Goal: Information Seeking & Learning: Learn about a topic

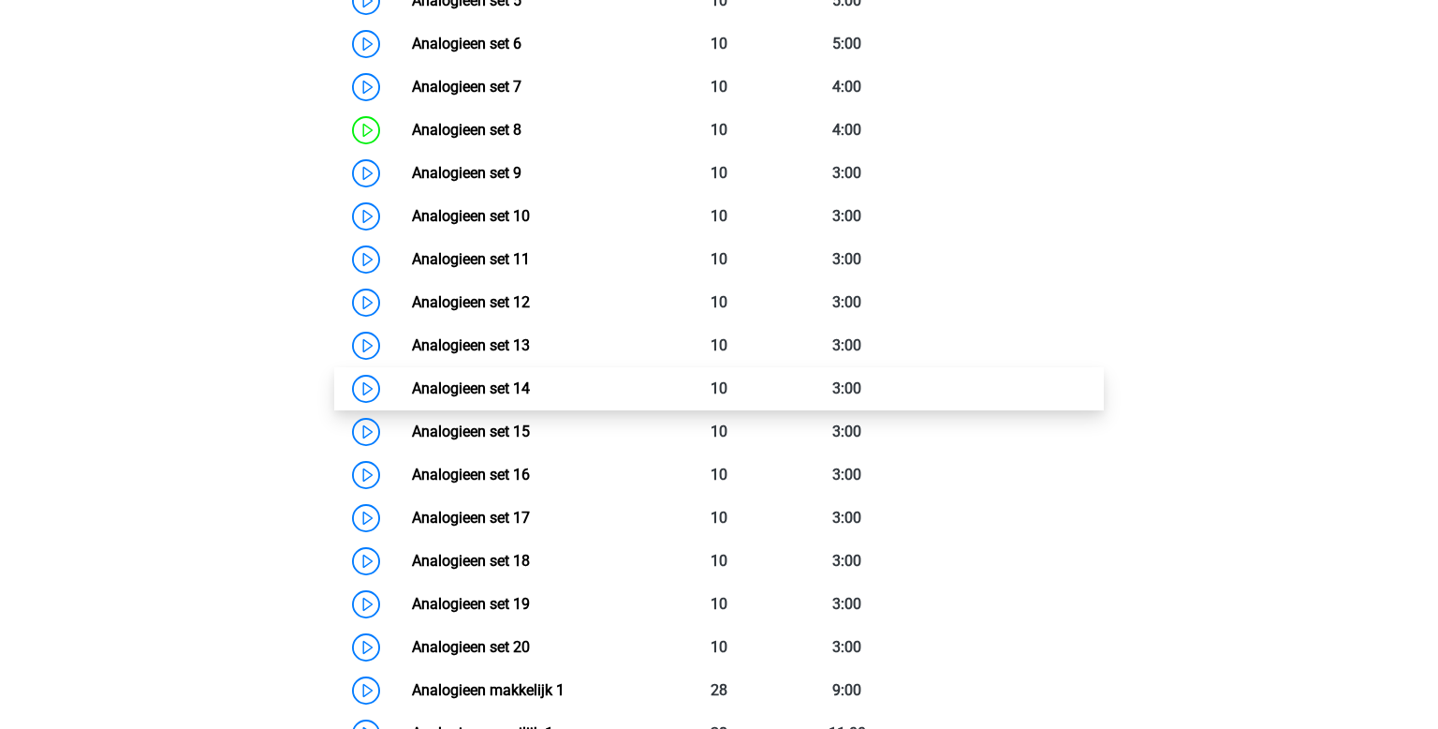
scroll to position [1576, 0]
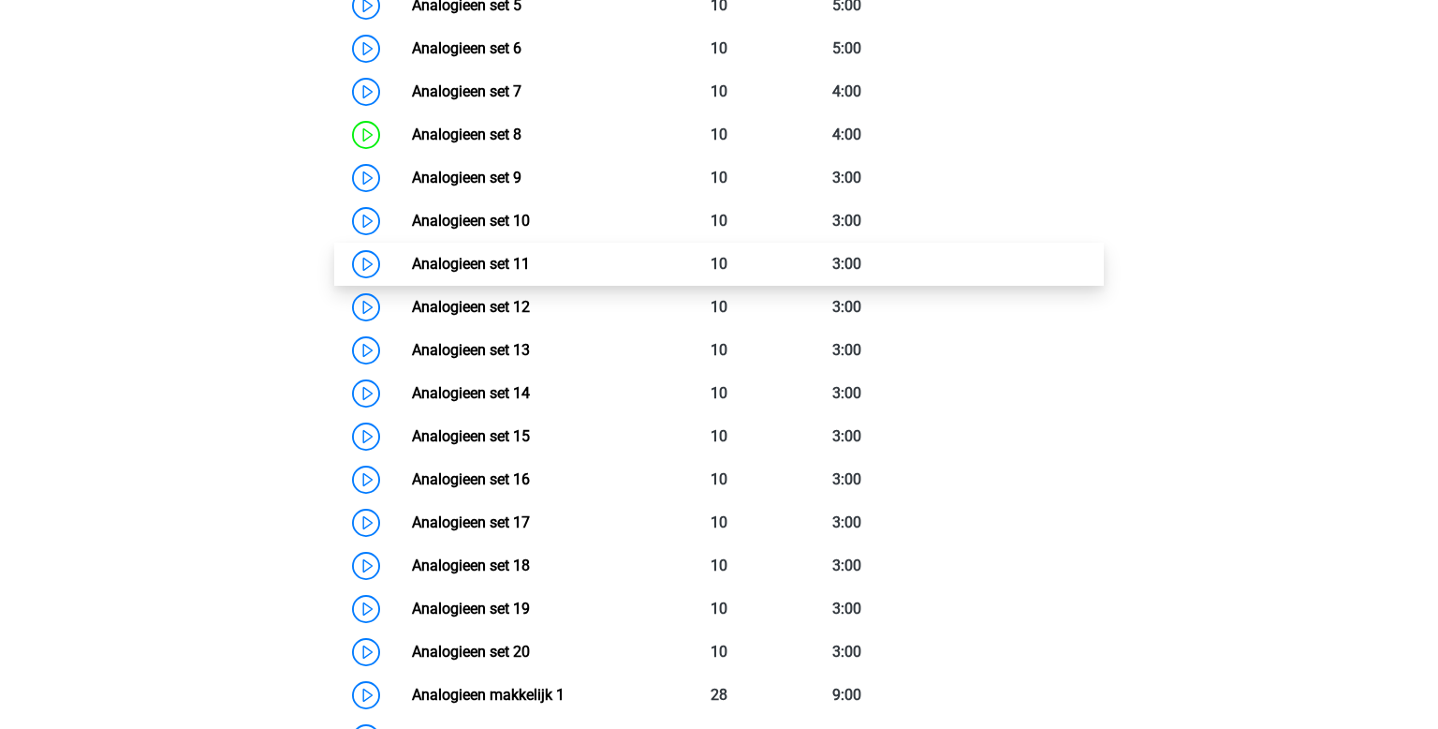
click at [521, 271] on link "Analogieen set 11" at bounding box center [471, 264] width 118 height 18
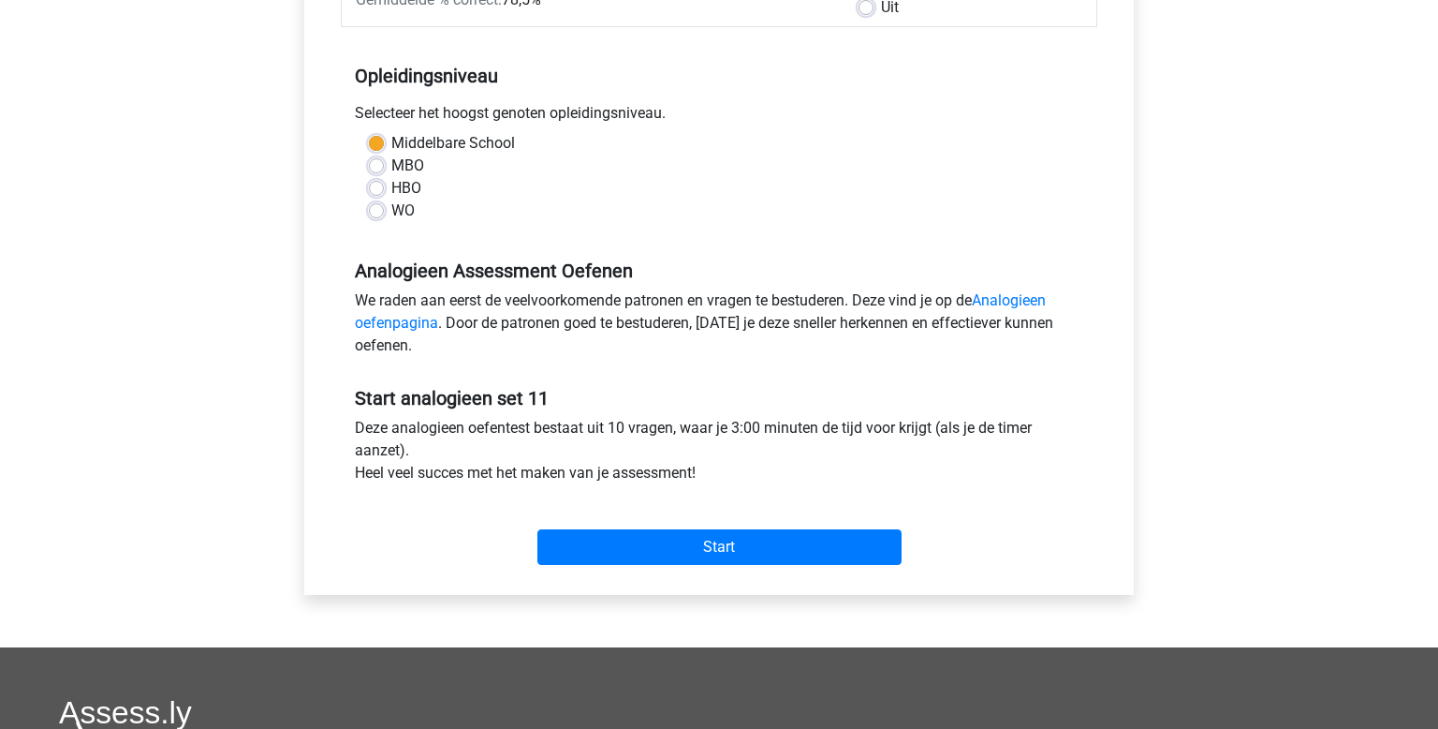
scroll to position [352, 0]
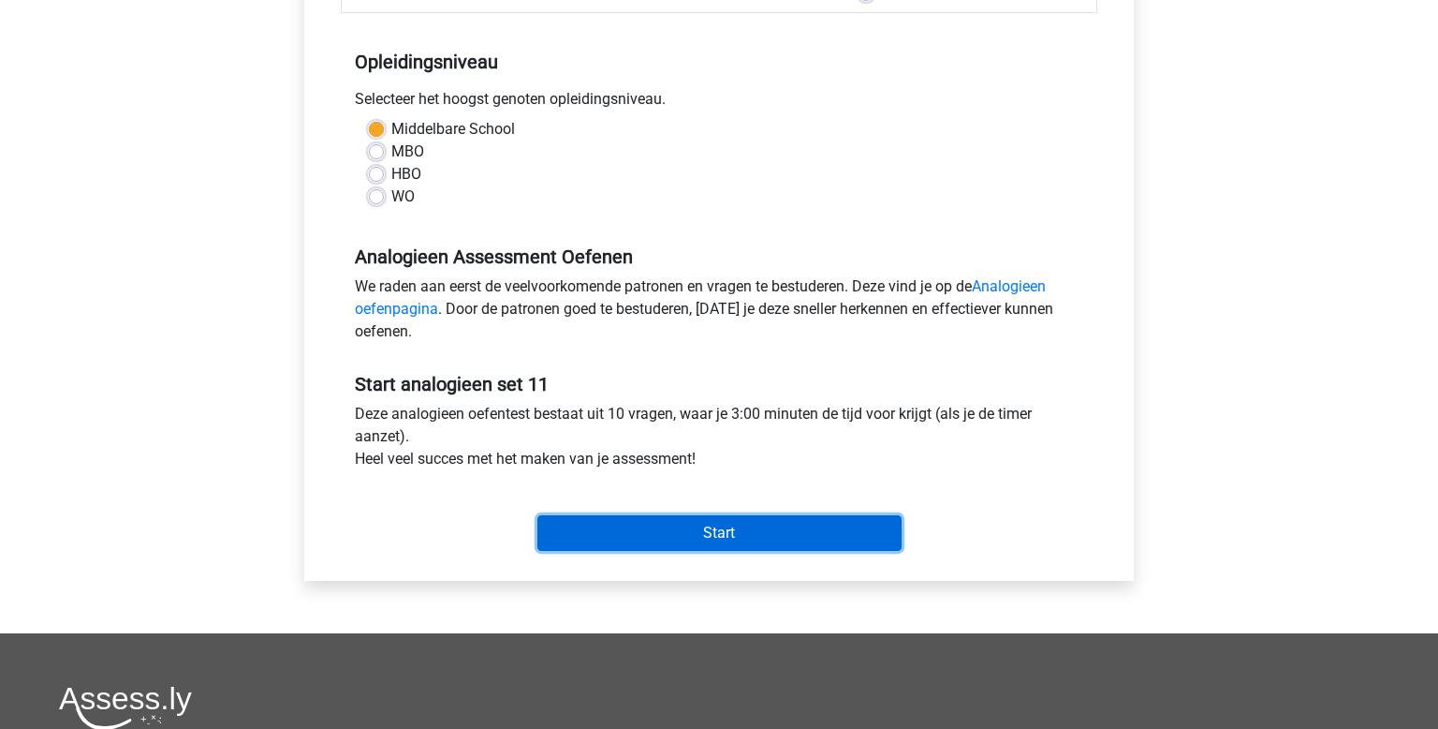
click at [783, 531] on input "Start" at bounding box center [720, 533] width 364 height 36
click at [828, 543] on input "Start" at bounding box center [720, 533] width 364 height 36
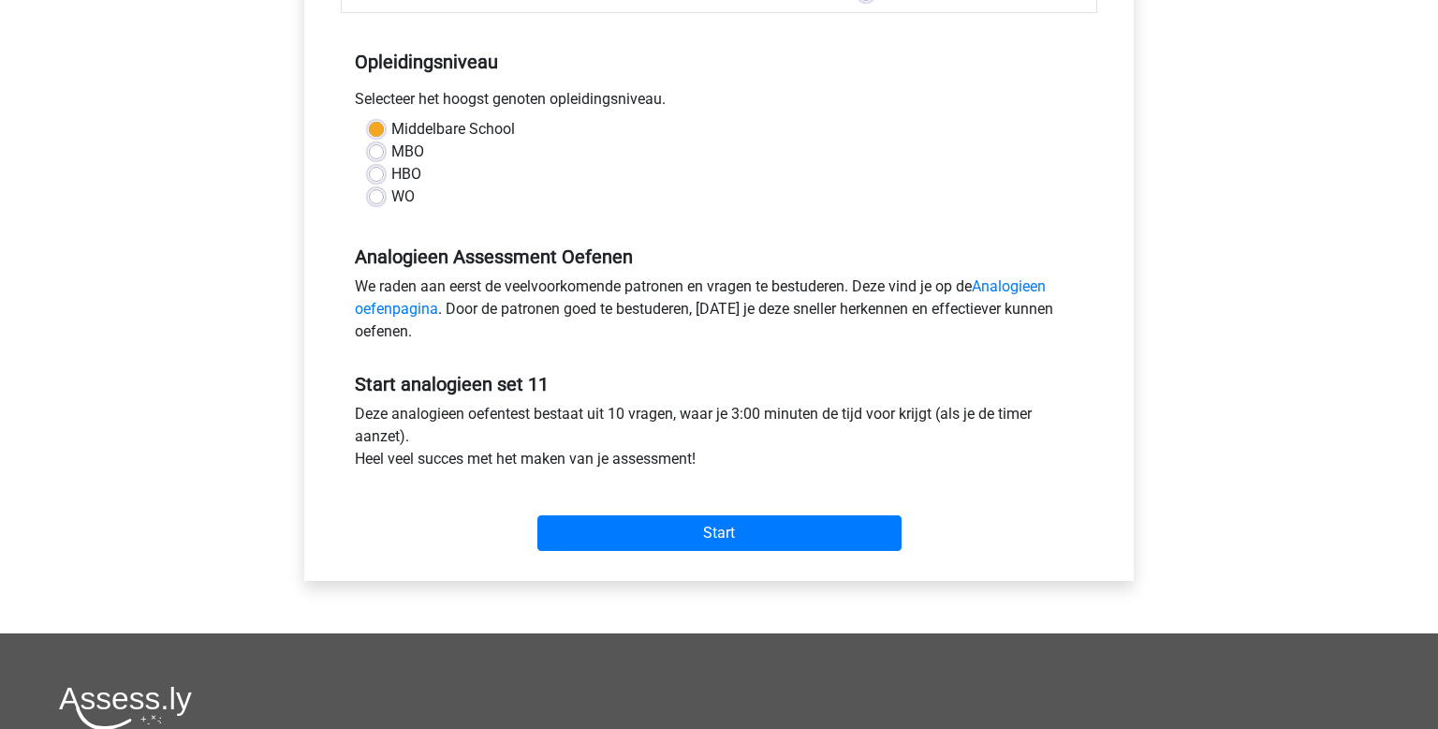
click at [742, 557] on div "Start" at bounding box center [719, 518] width 757 height 81
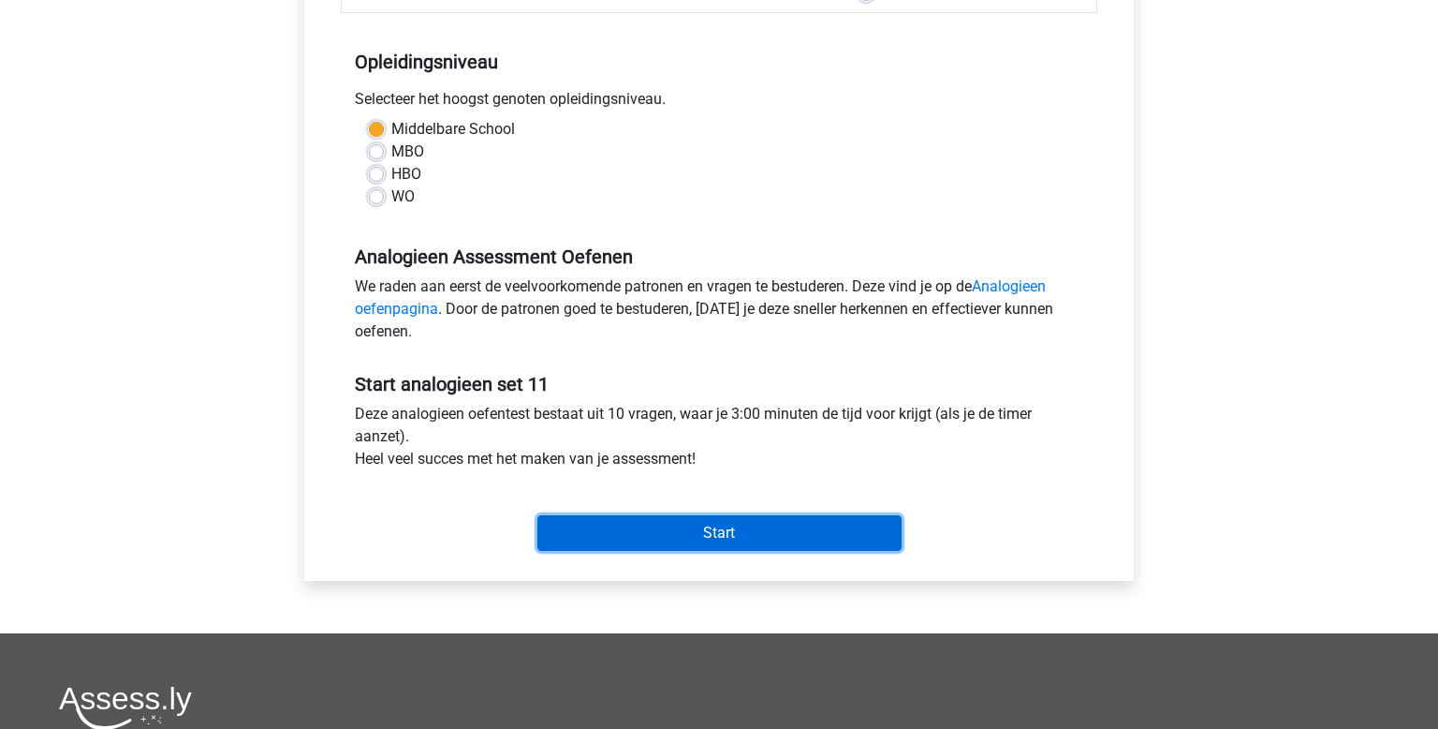
click at [727, 531] on input "Start" at bounding box center [720, 533] width 364 height 36
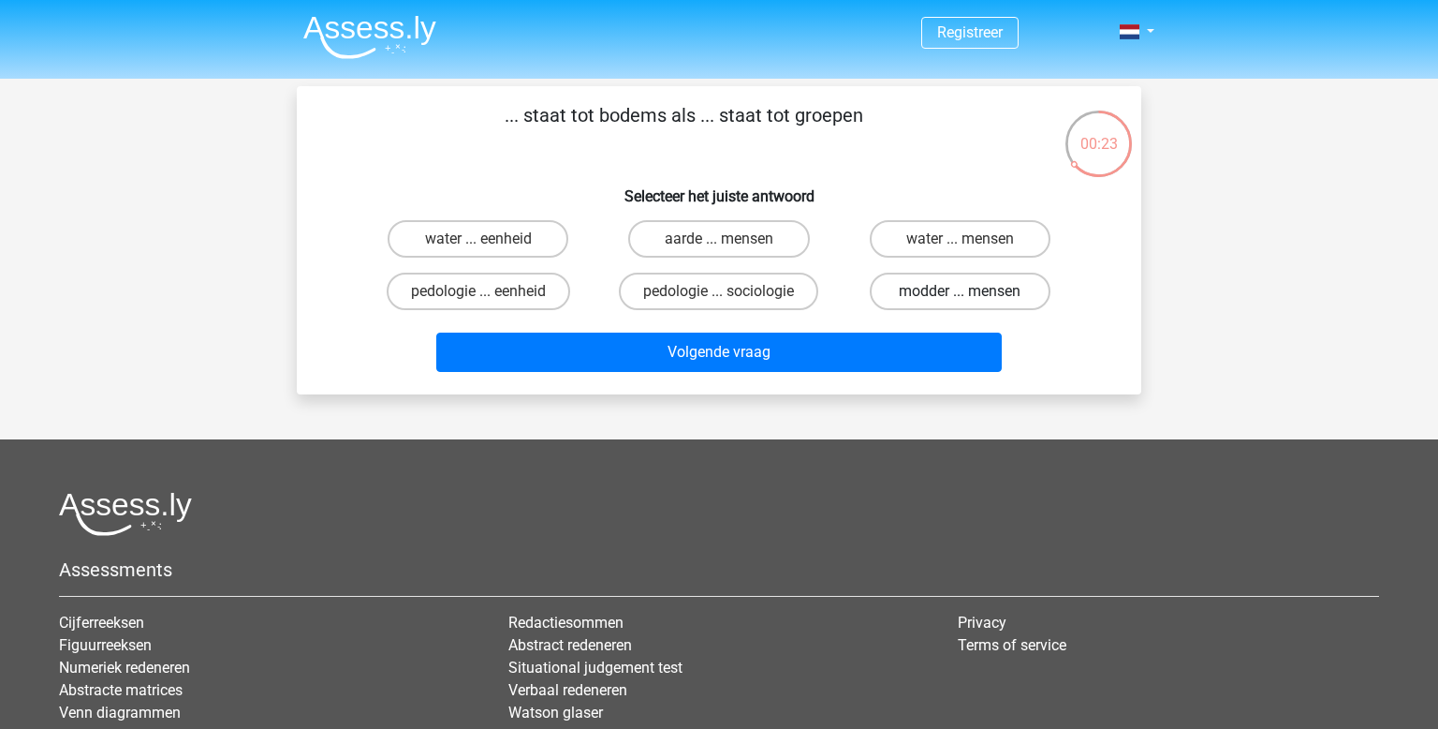
click at [908, 293] on label "modder ... mensen" at bounding box center [960, 291] width 181 height 37
click at [960, 293] on input "modder ... mensen" at bounding box center [966, 297] width 12 height 12
radio input "true"
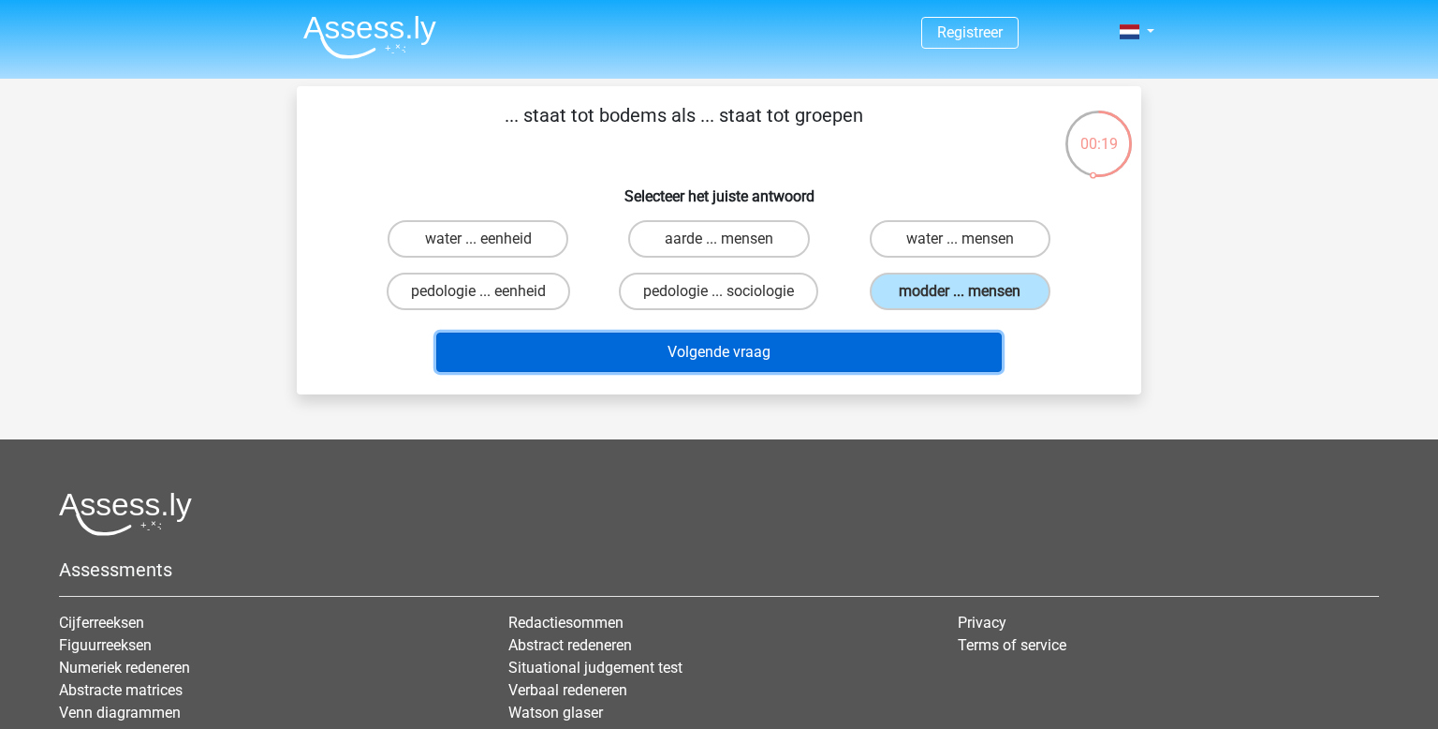
click at [868, 346] on button "Volgende vraag" at bounding box center [719, 351] width 567 height 39
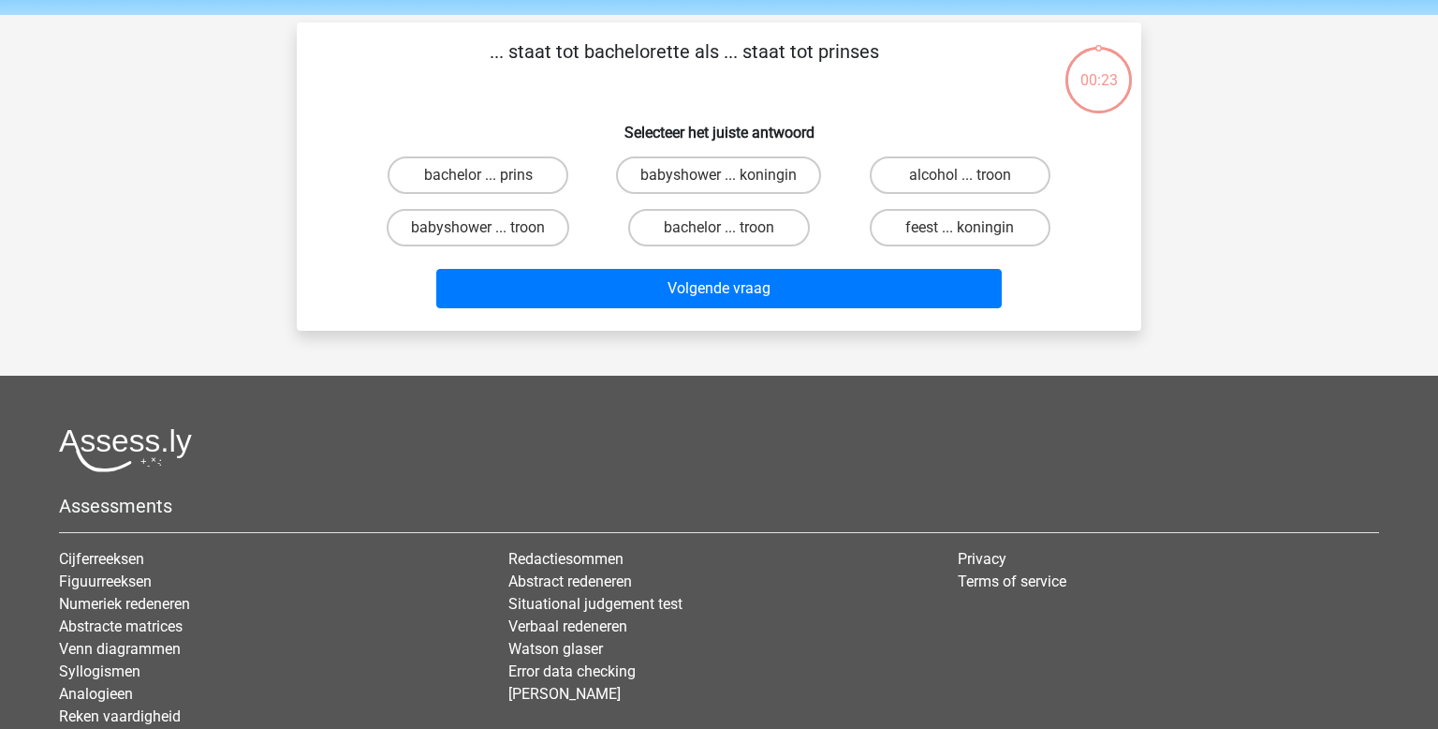
scroll to position [86, 0]
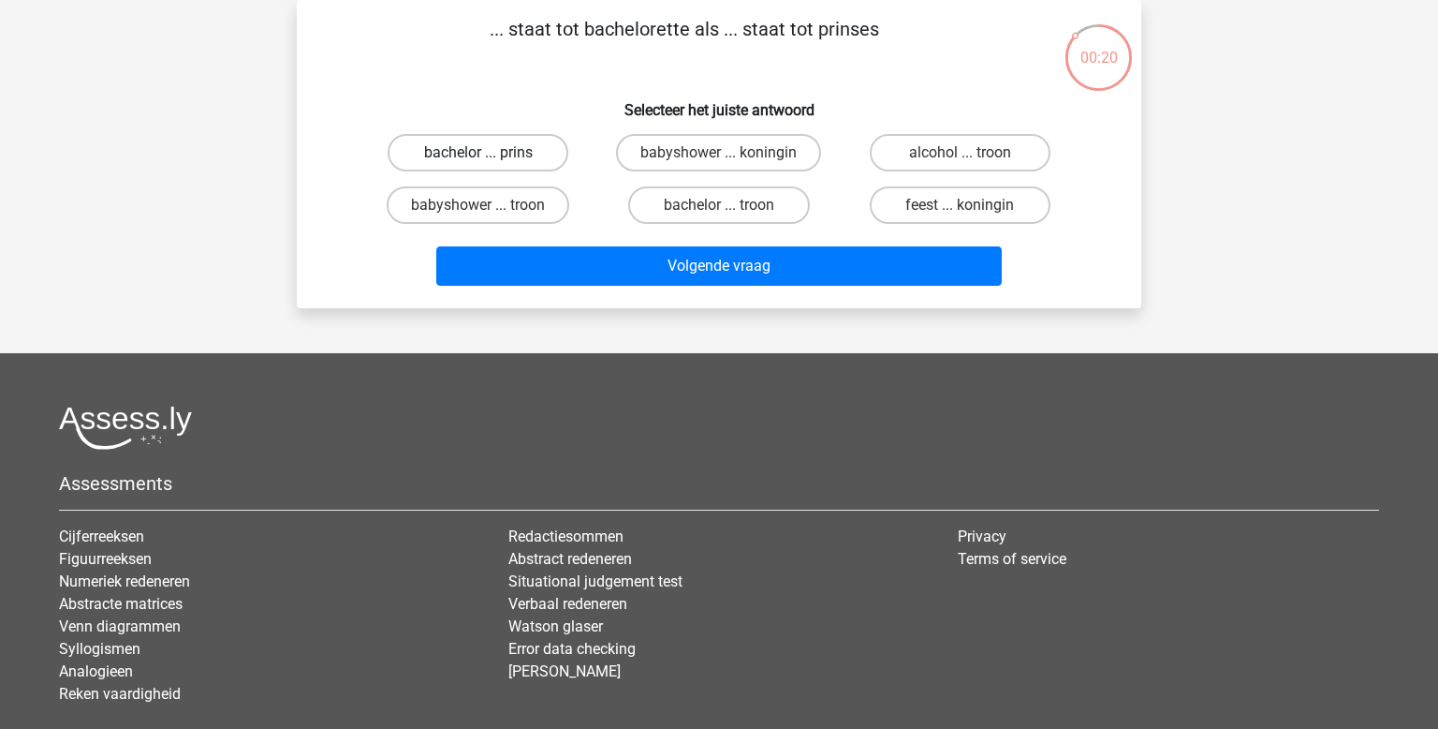
click at [523, 158] on label "bachelor ... prins" at bounding box center [478, 152] width 181 height 37
click at [491, 158] on input "bachelor ... prins" at bounding box center [485, 159] width 12 height 12
radio input "true"
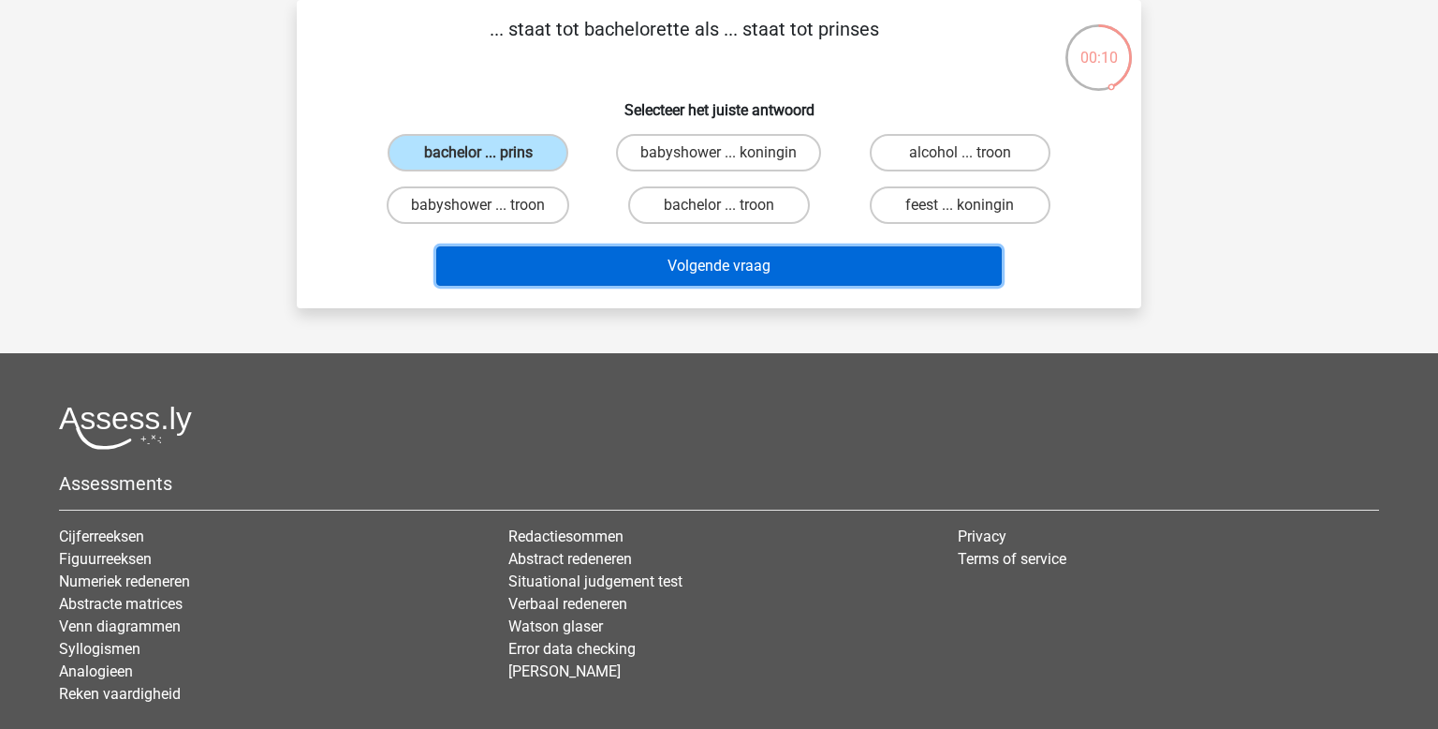
click at [726, 274] on button "Volgende vraag" at bounding box center [719, 265] width 567 height 39
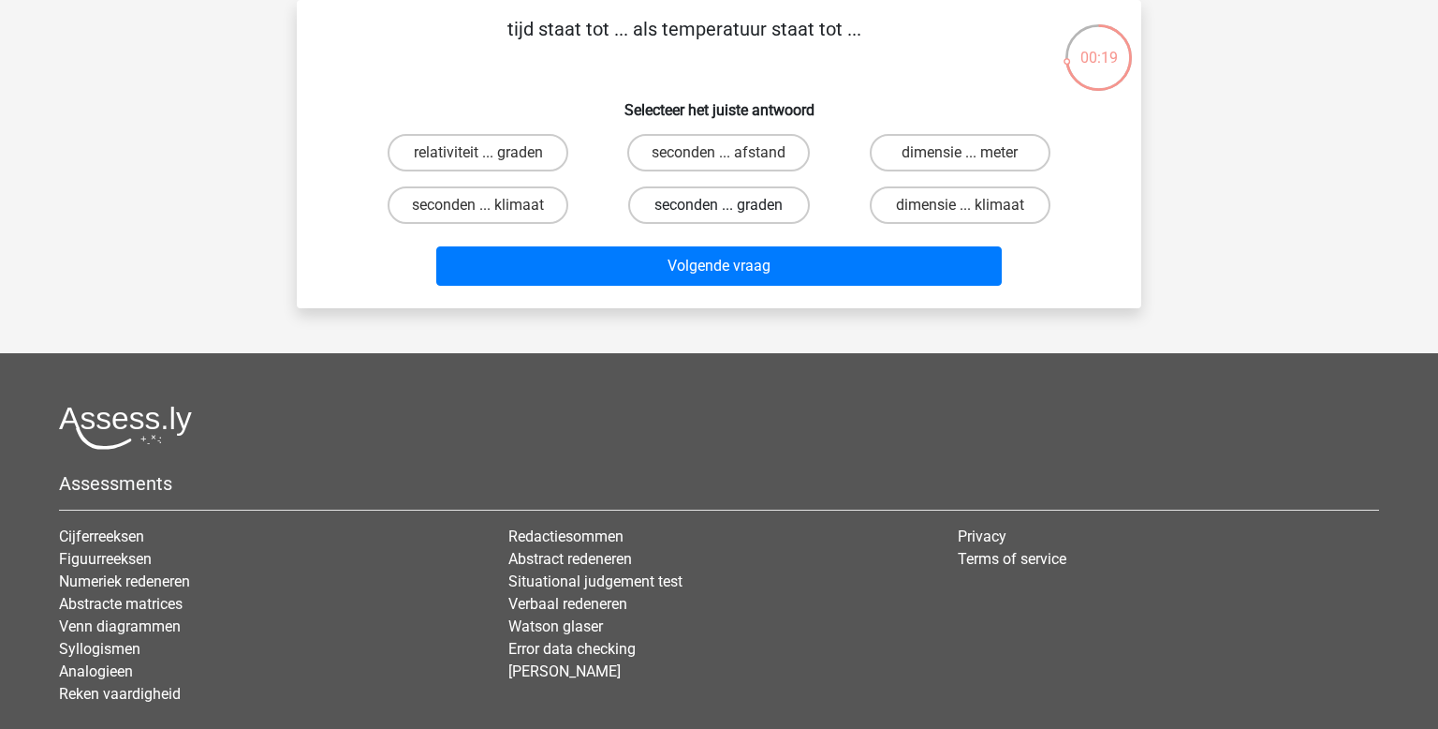
click at [685, 199] on label "seconden ... graden" at bounding box center [718, 204] width 181 height 37
click at [719, 205] on input "seconden ... graden" at bounding box center [725, 211] width 12 height 12
radio input "true"
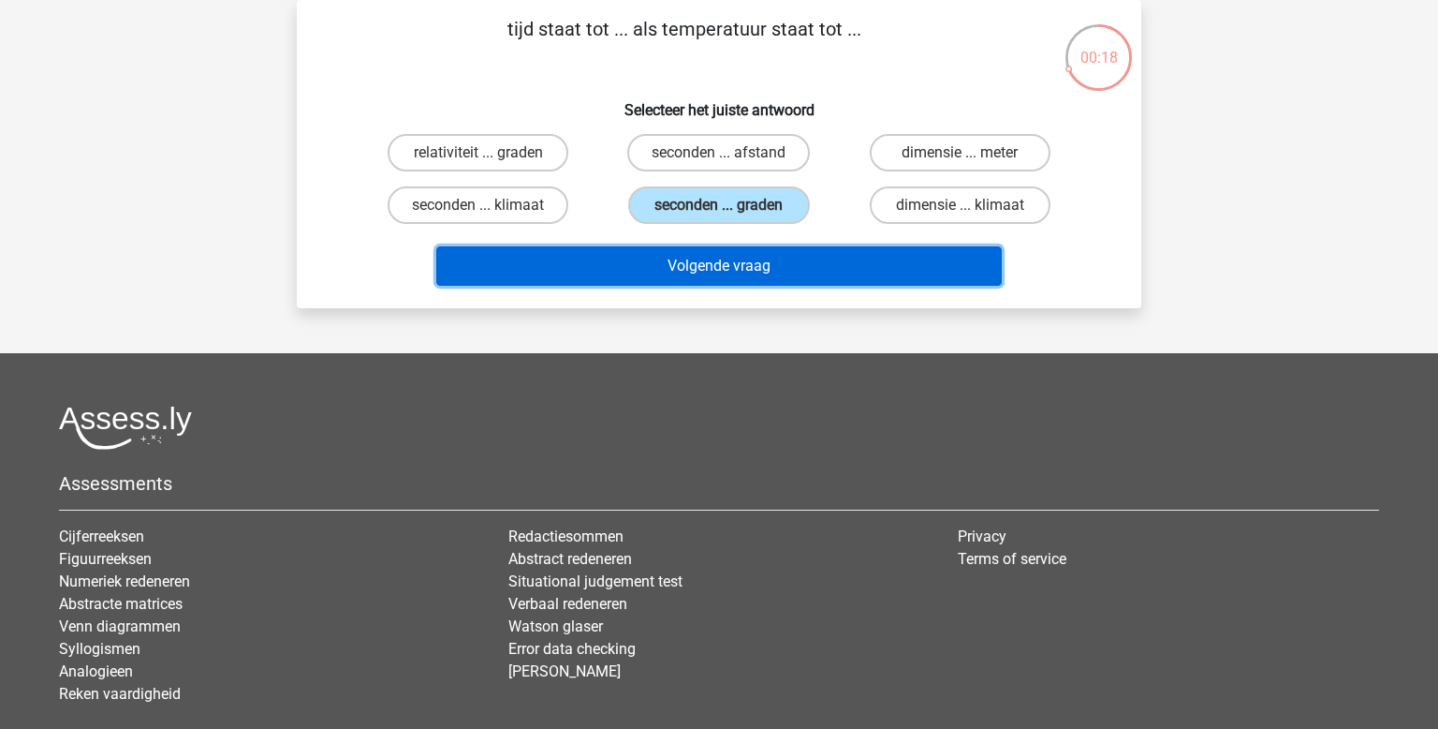
click at [846, 274] on button "Volgende vraag" at bounding box center [719, 265] width 567 height 39
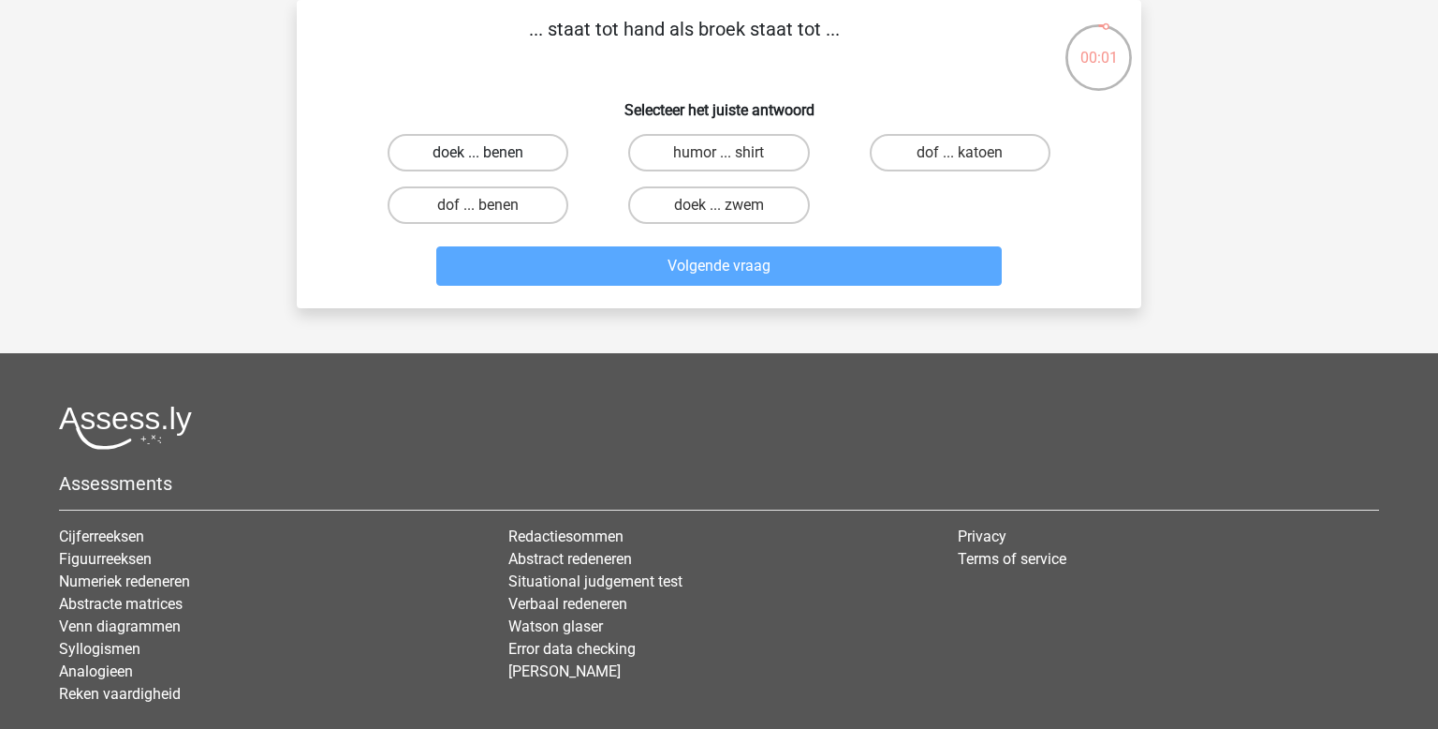
click at [538, 142] on label "doek ... benen" at bounding box center [478, 152] width 181 height 37
click at [491, 153] on input "doek ... benen" at bounding box center [485, 159] width 12 height 12
radio input "true"
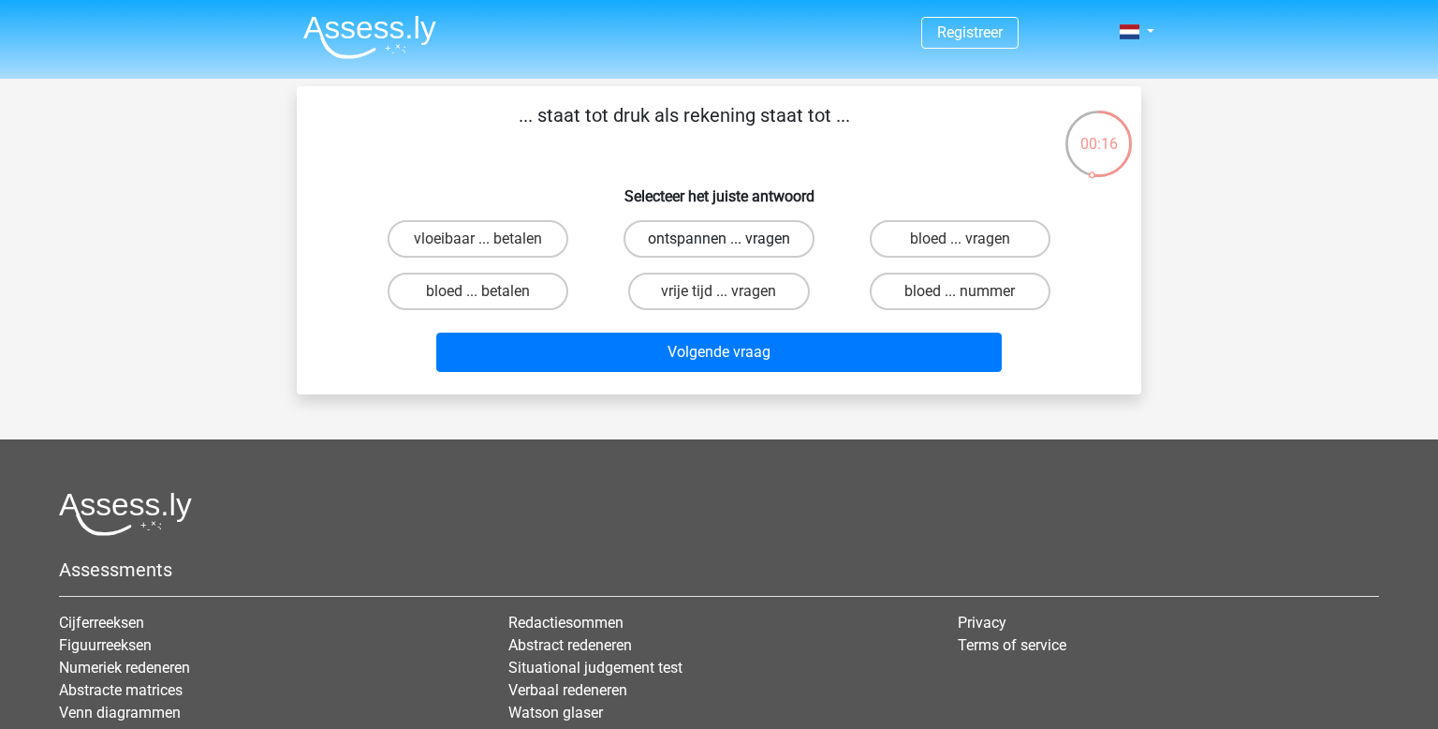
click at [741, 251] on label "ontspannen ... vragen" at bounding box center [719, 238] width 191 height 37
click at [731, 251] on input "ontspannen ... vragen" at bounding box center [725, 245] width 12 height 12
radio input "true"
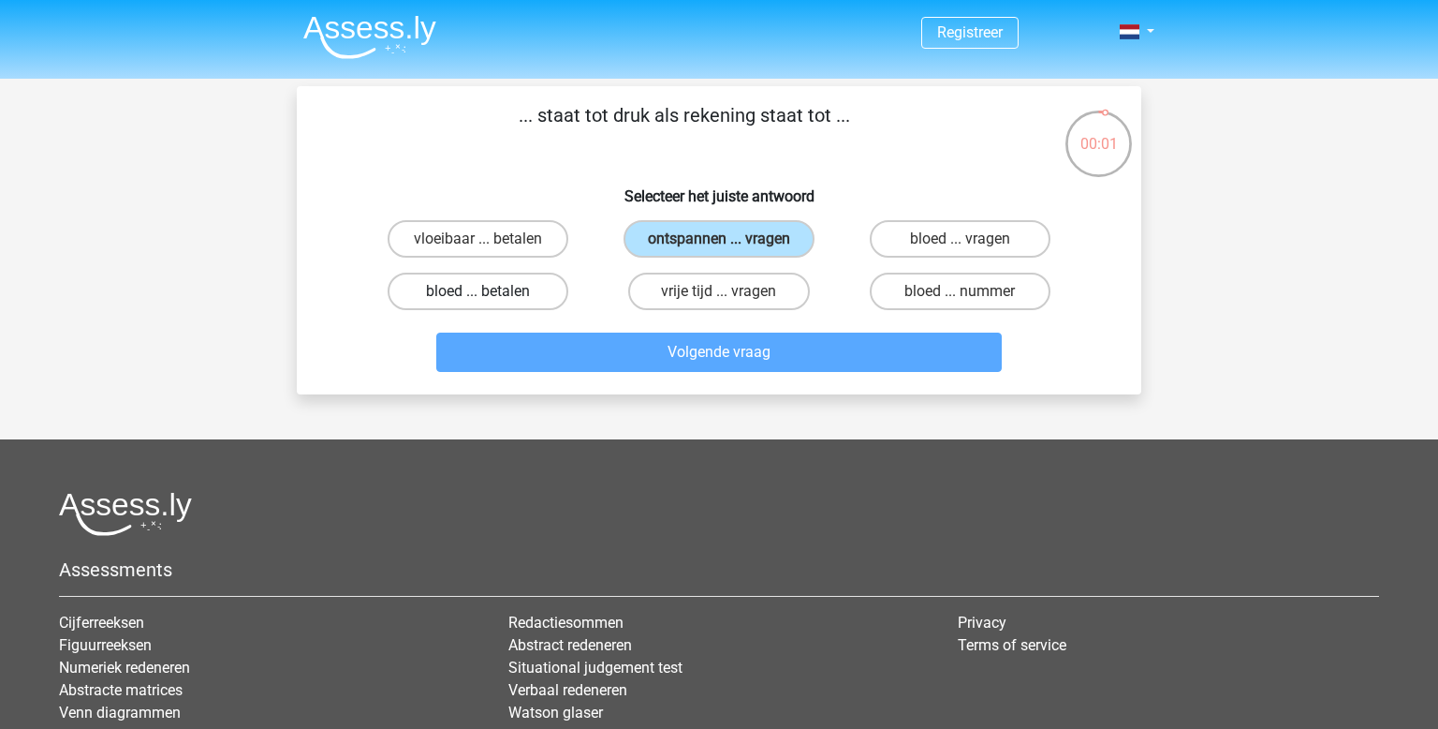
click at [542, 284] on label "bloed ... betalen" at bounding box center [478, 291] width 181 height 37
click at [491, 291] on input "bloed ... betalen" at bounding box center [485, 297] width 12 height 12
radio input "true"
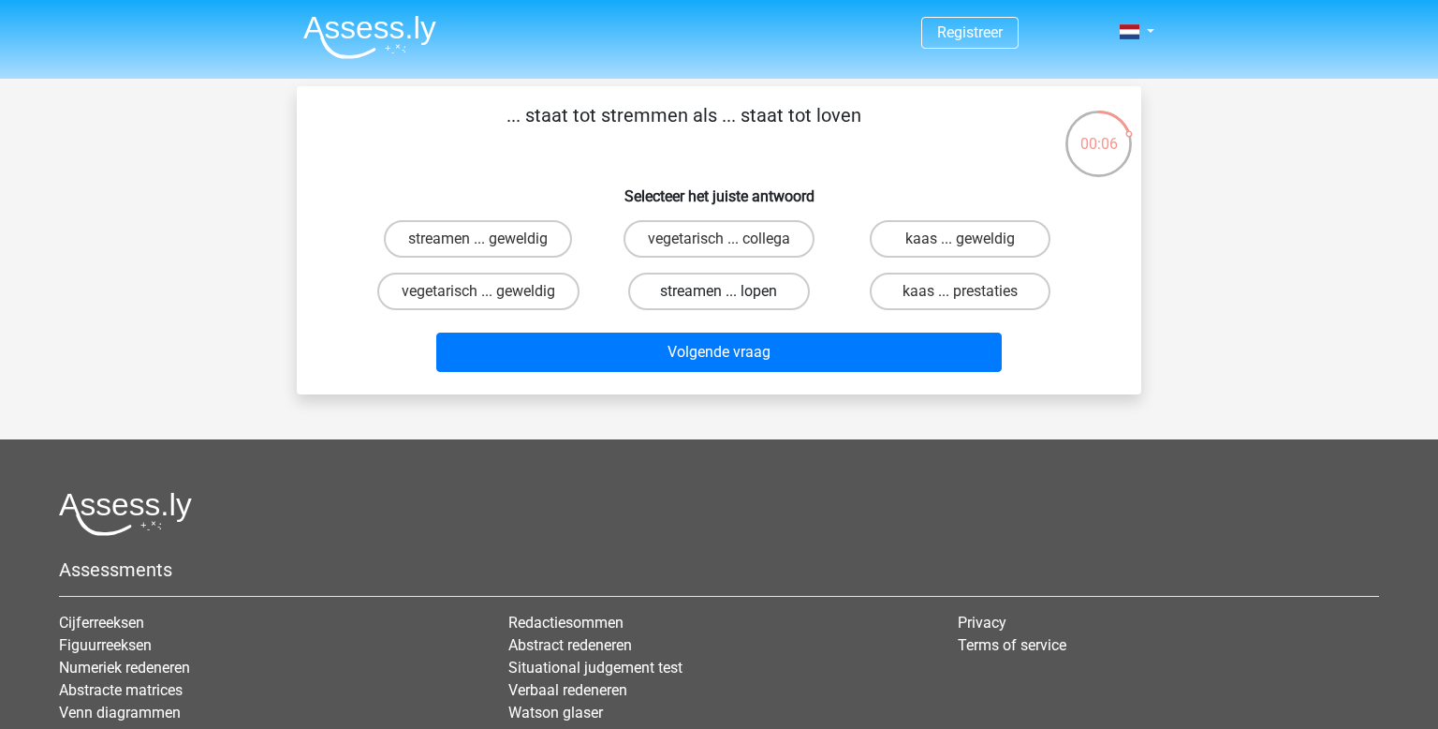
click at [707, 298] on label "streamen ... lopen" at bounding box center [718, 291] width 181 height 37
click at [719, 298] on input "streamen ... lopen" at bounding box center [725, 297] width 12 height 12
radio input "true"
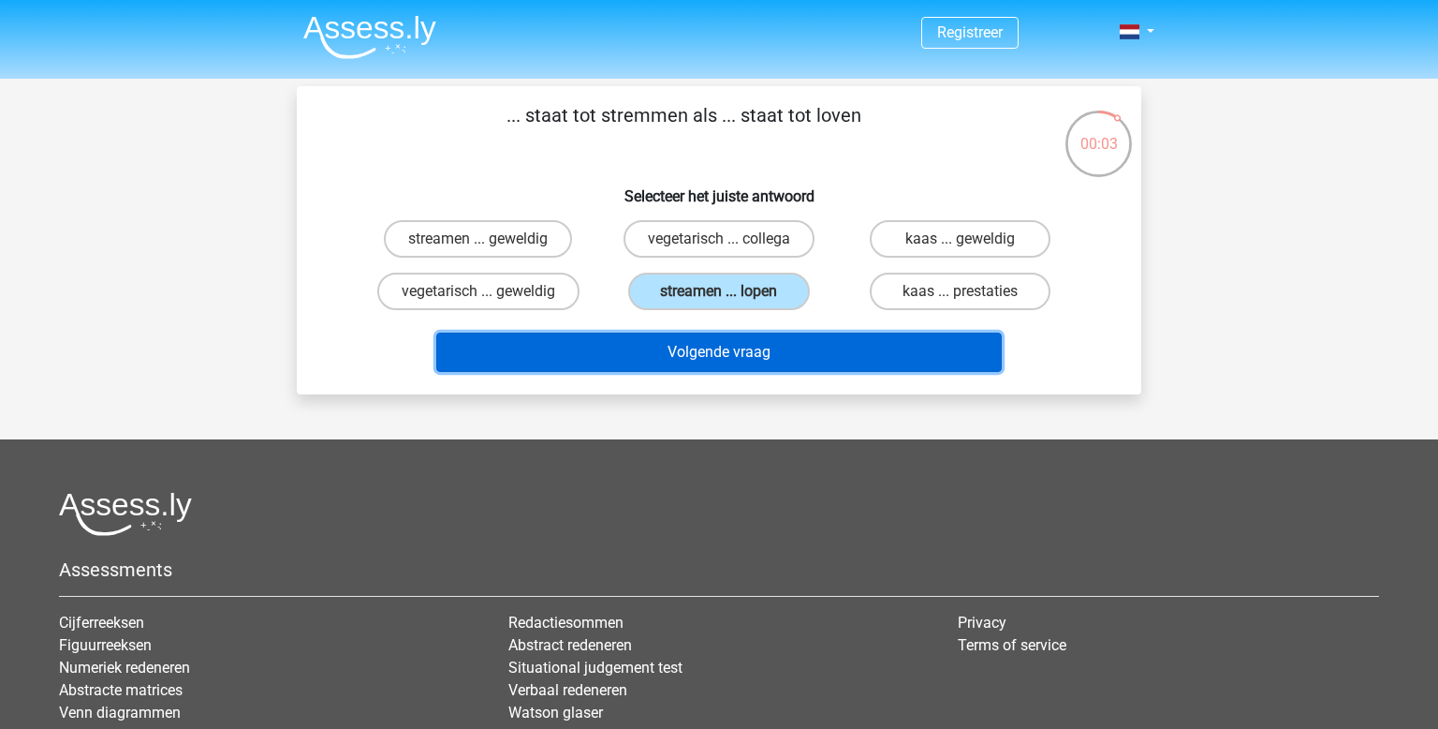
click at [726, 332] on button "Volgende vraag" at bounding box center [719, 351] width 567 height 39
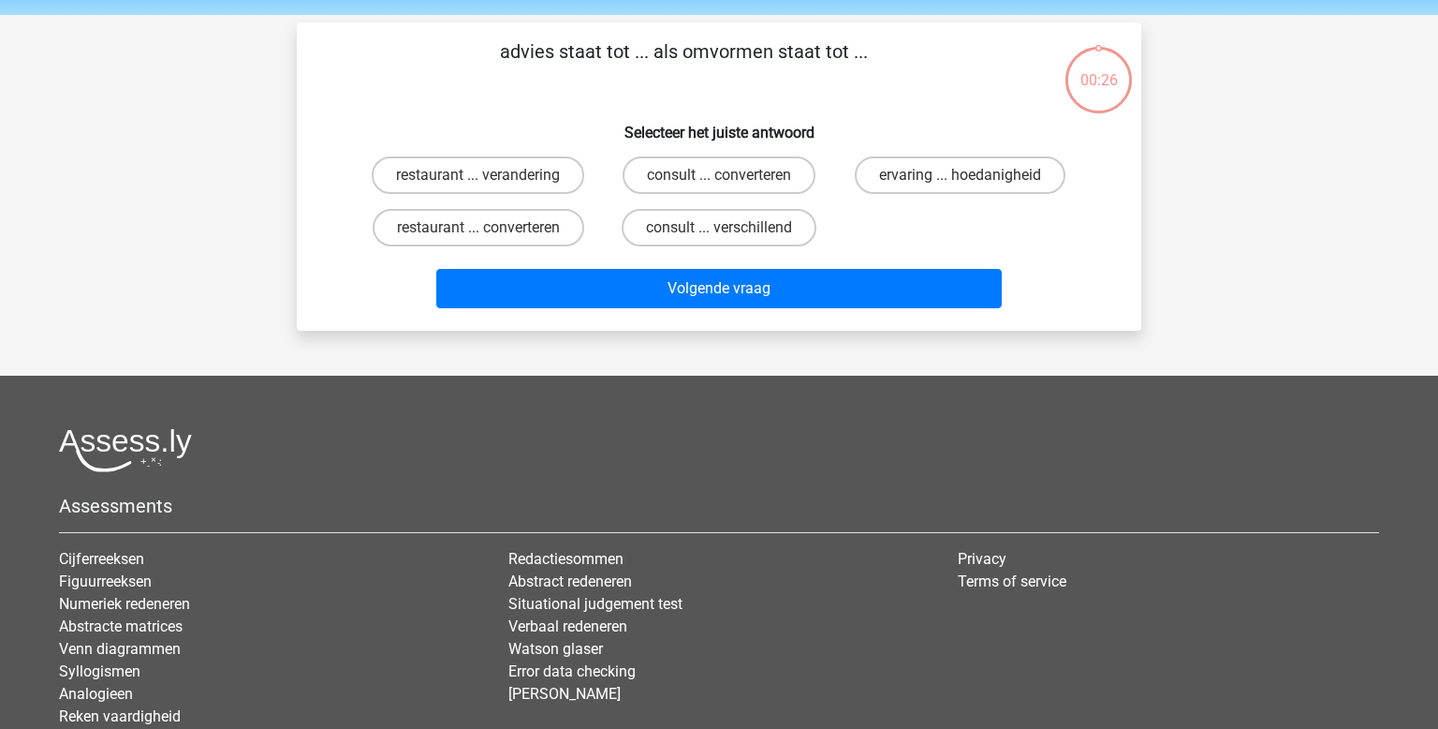
scroll to position [86, 0]
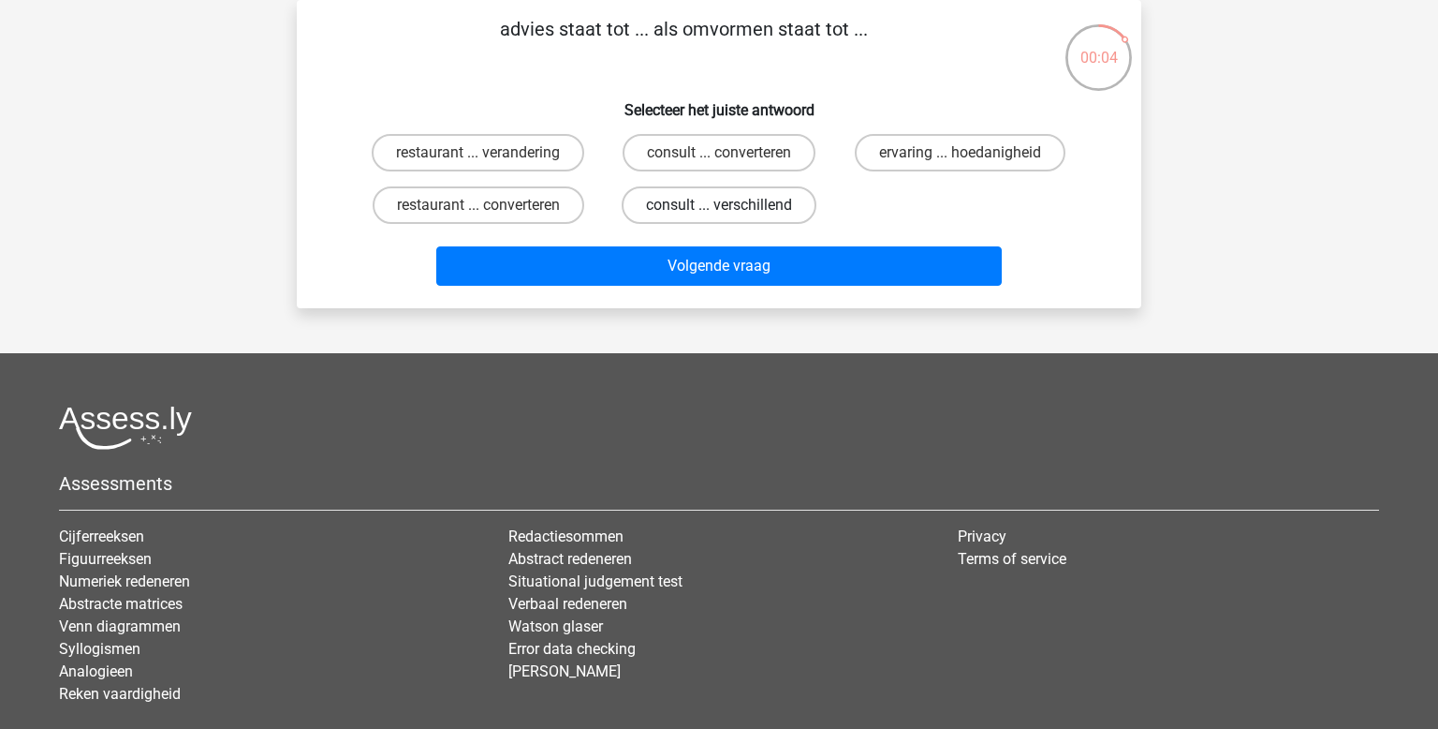
click at [703, 199] on label "consult ... verschillend" at bounding box center [719, 204] width 195 height 37
click at [719, 205] on input "consult ... verschillend" at bounding box center [725, 211] width 12 height 12
radio input "true"
click at [719, 155] on input "consult ... converteren" at bounding box center [725, 159] width 12 height 12
radio input "true"
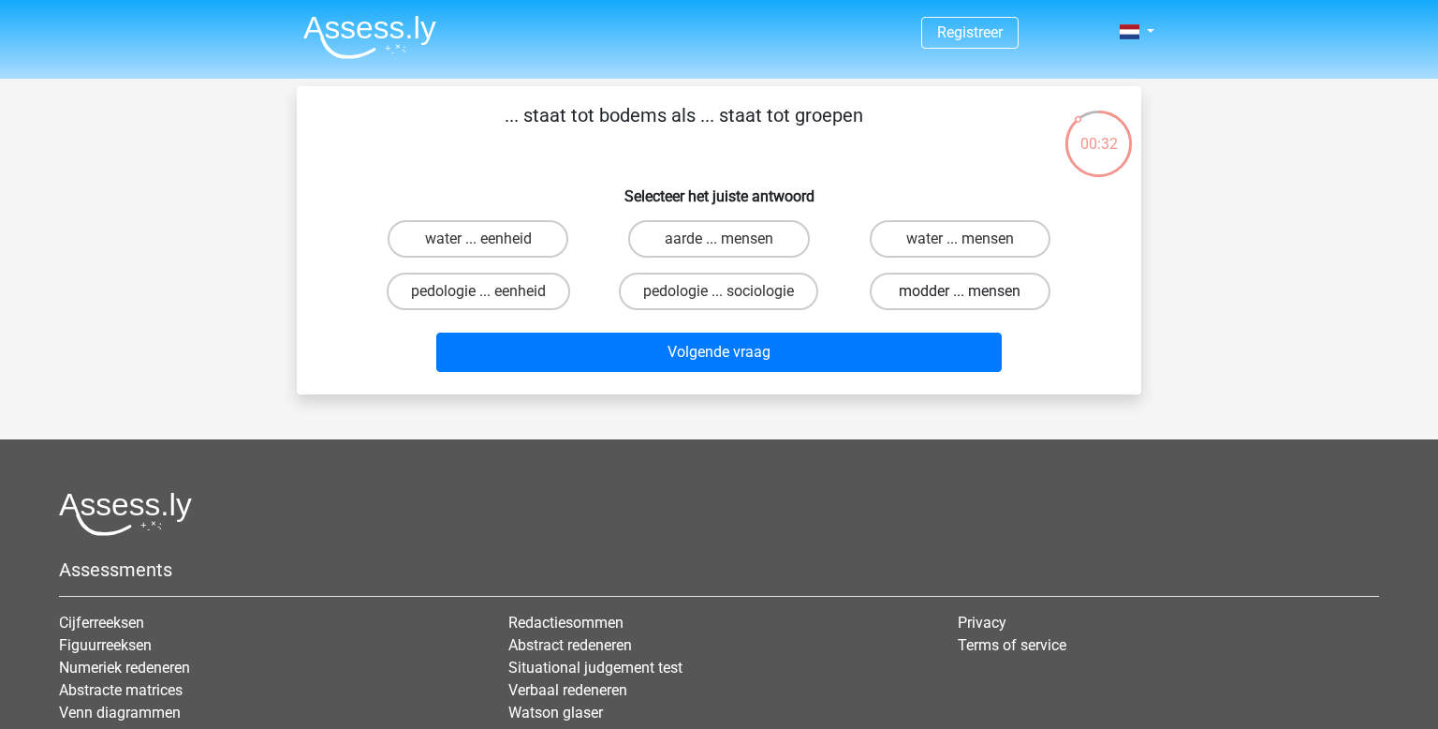
click at [907, 298] on label "modder ... mensen" at bounding box center [960, 291] width 181 height 37
click at [960, 298] on input "modder ... mensen" at bounding box center [966, 297] width 12 height 12
radio input "true"
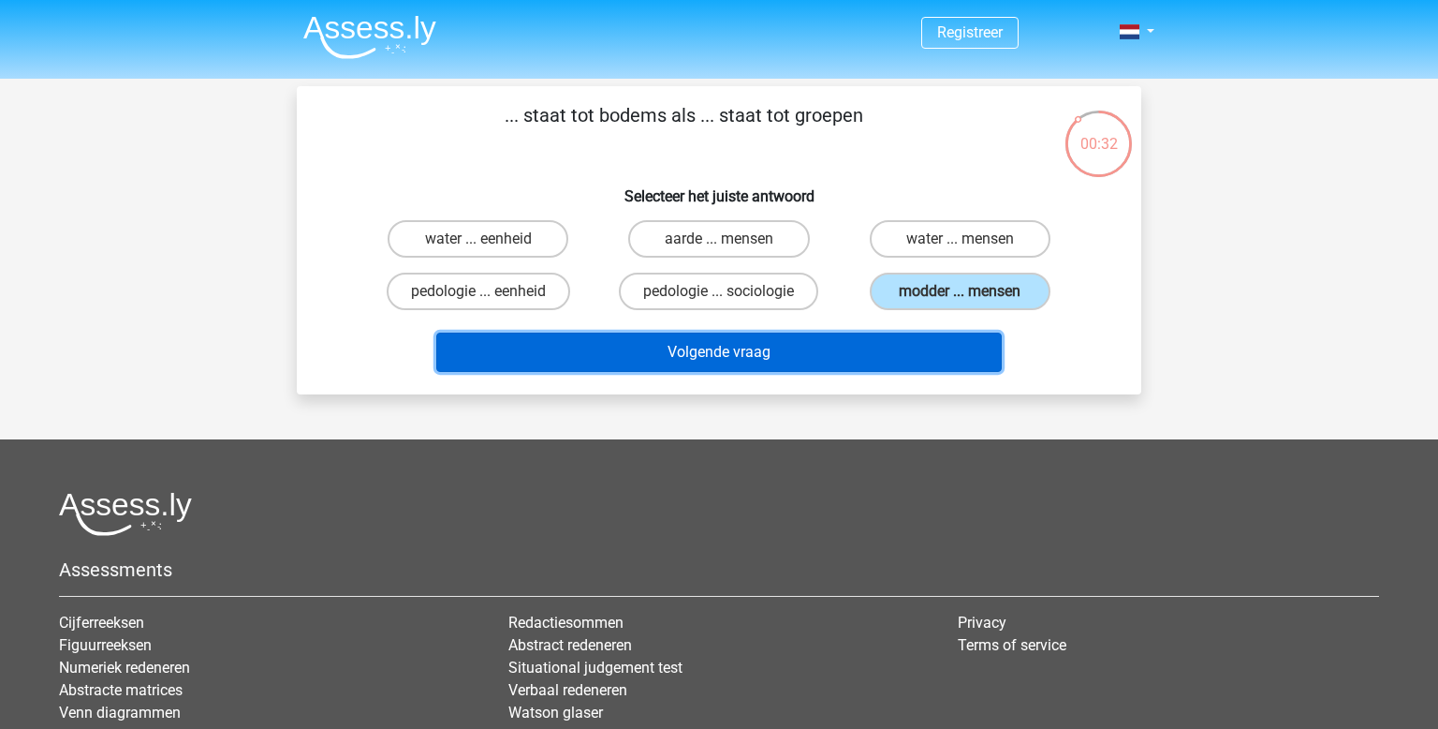
click at [827, 341] on button "Volgende vraag" at bounding box center [719, 351] width 567 height 39
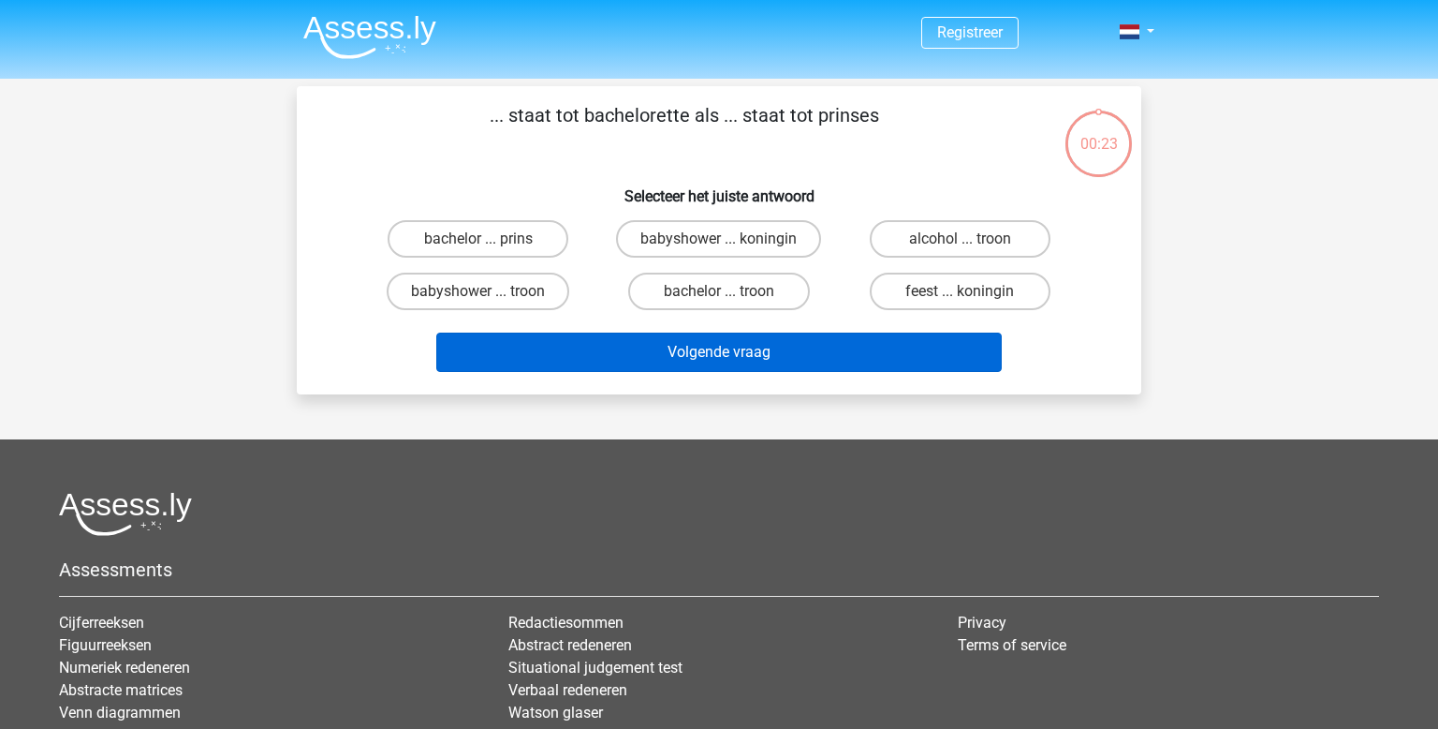
scroll to position [86, 0]
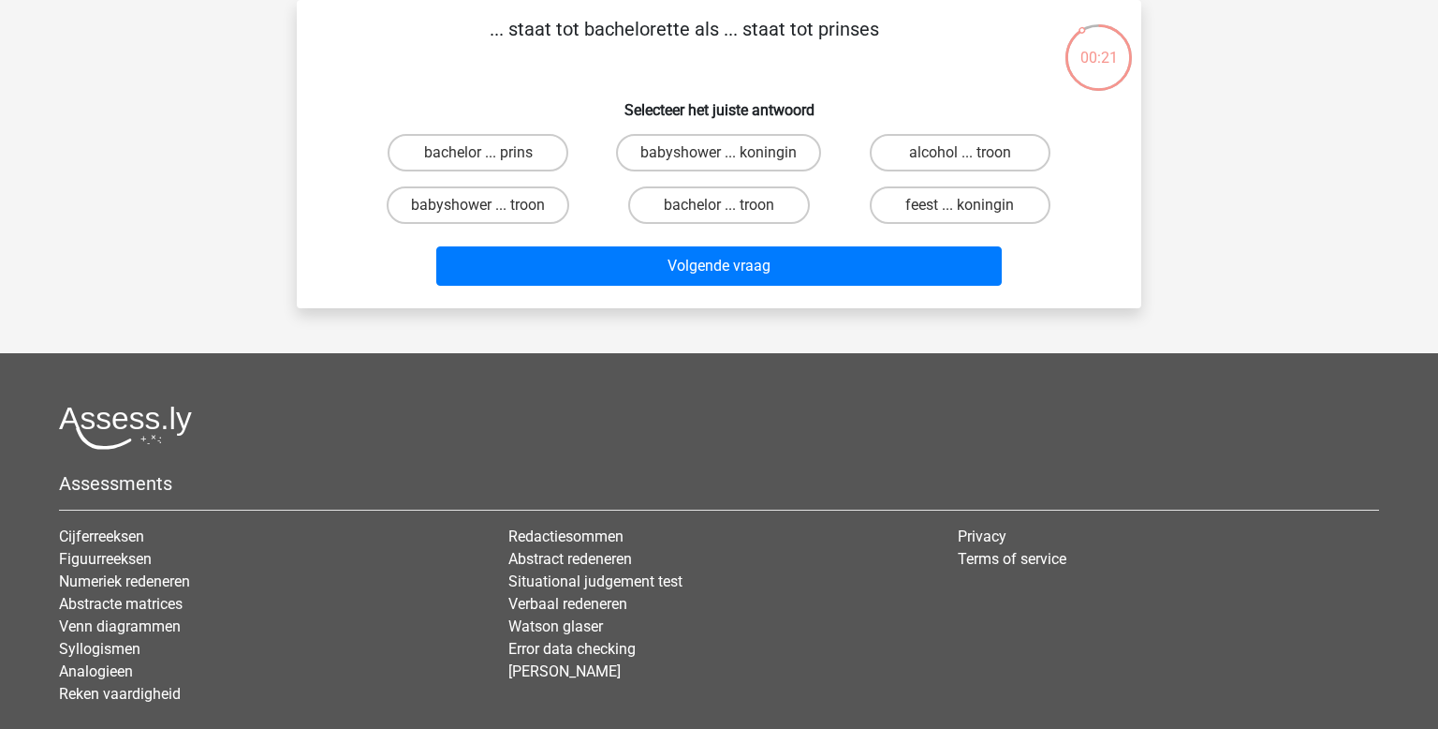
click at [488, 163] on input "bachelor ... prins" at bounding box center [485, 159] width 12 height 12
radio input "true"
click at [737, 288] on div "Volgende vraag" at bounding box center [719, 269] width 723 height 47
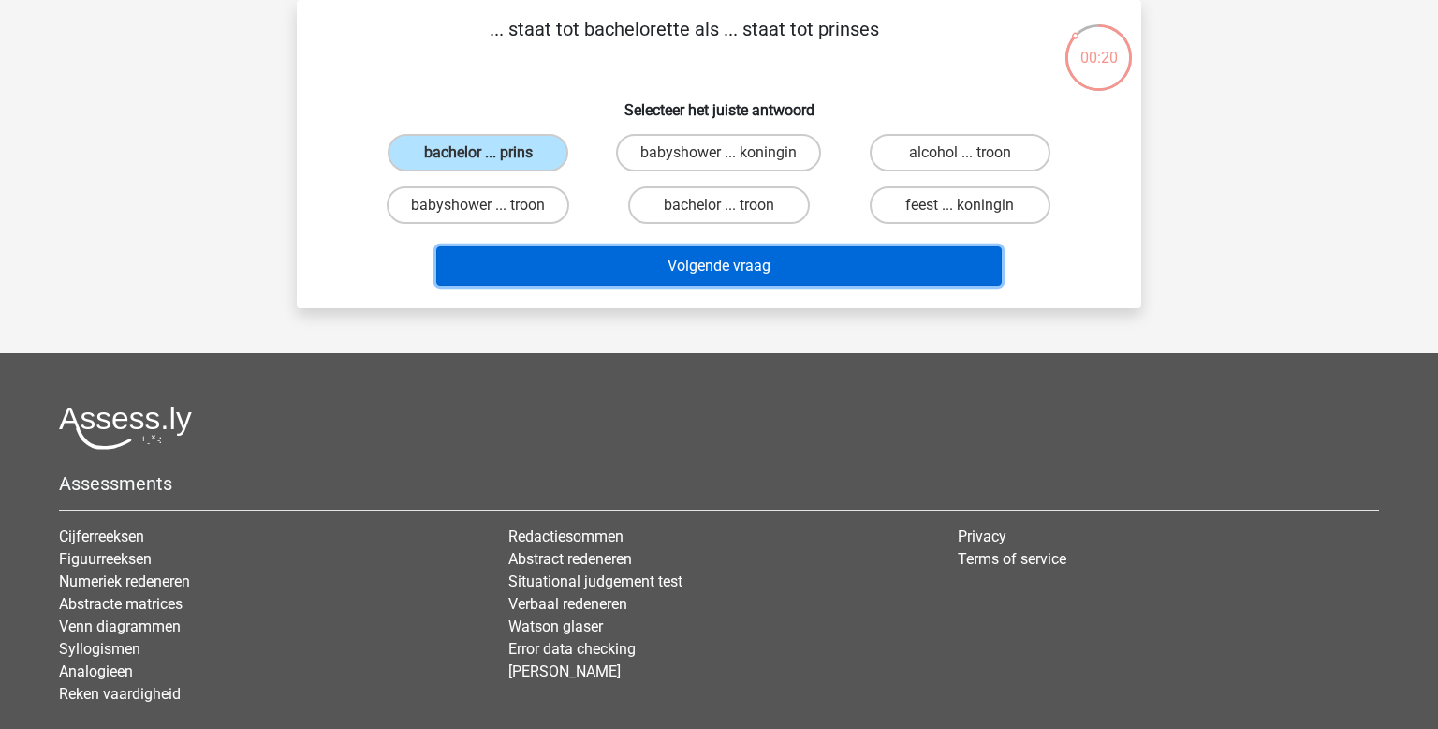
click at [718, 269] on button "Volgende vraag" at bounding box center [719, 265] width 567 height 39
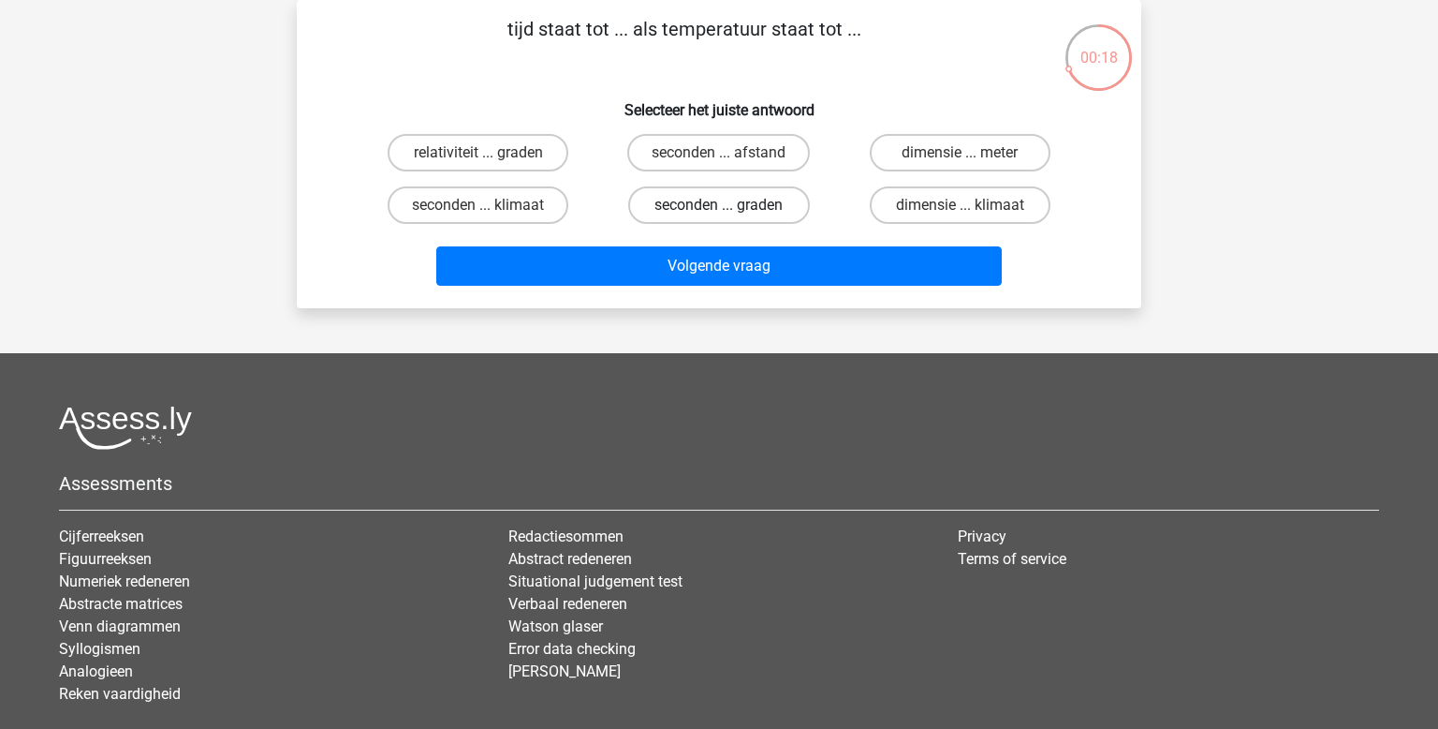
click at [725, 202] on label "seconden ... graden" at bounding box center [718, 204] width 181 height 37
click at [725, 205] on input "seconden ... graden" at bounding box center [725, 211] width 12 height 12
radio input "true"
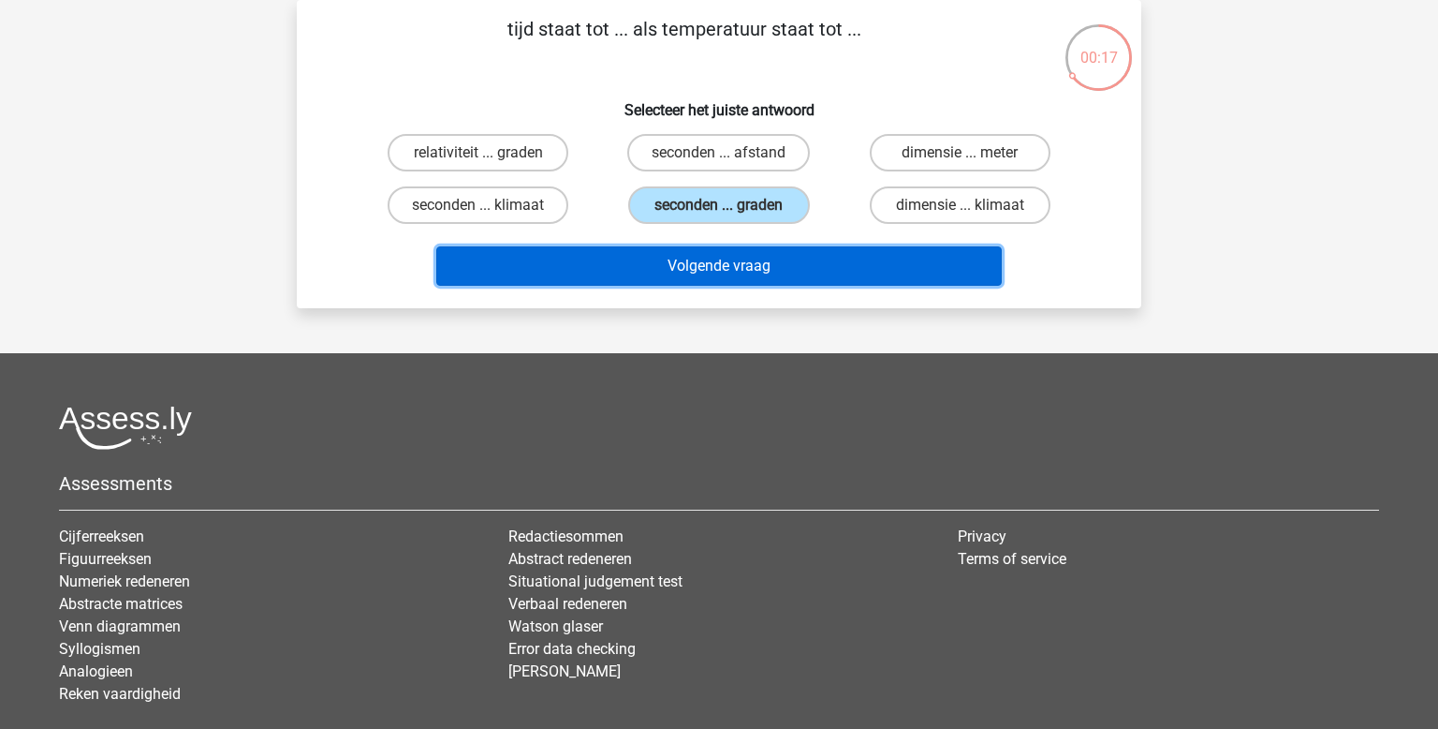
click at [778, 256] on button "Volgende vraag" at bounding box center [719, 265] width 567 height 39
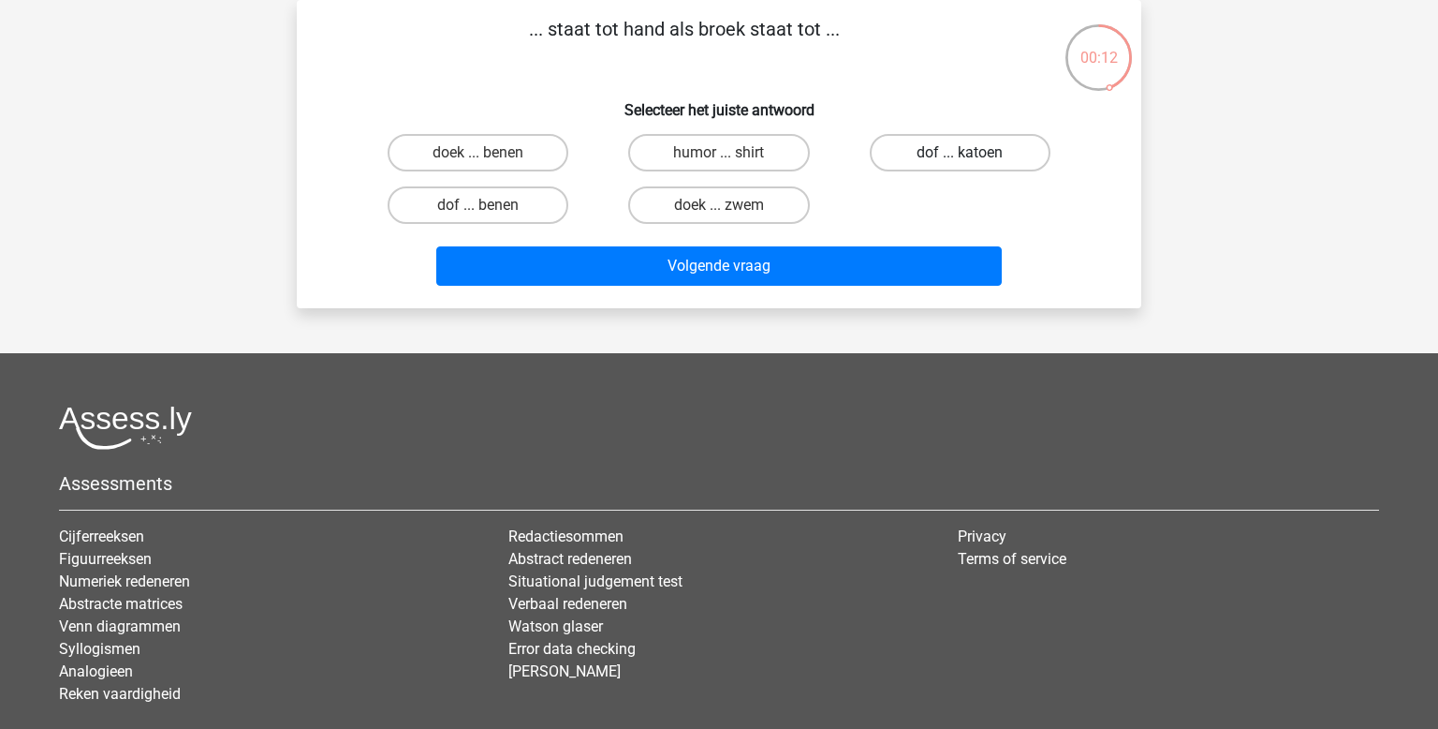
click at [954, 162] on label "dof ... katoen" at bounding box center [960, 152] width 181 height 37
click at [960, 162] on input "dof ... katoen" at bounding box center [966, 159] width 12 height 12
radio input "true"
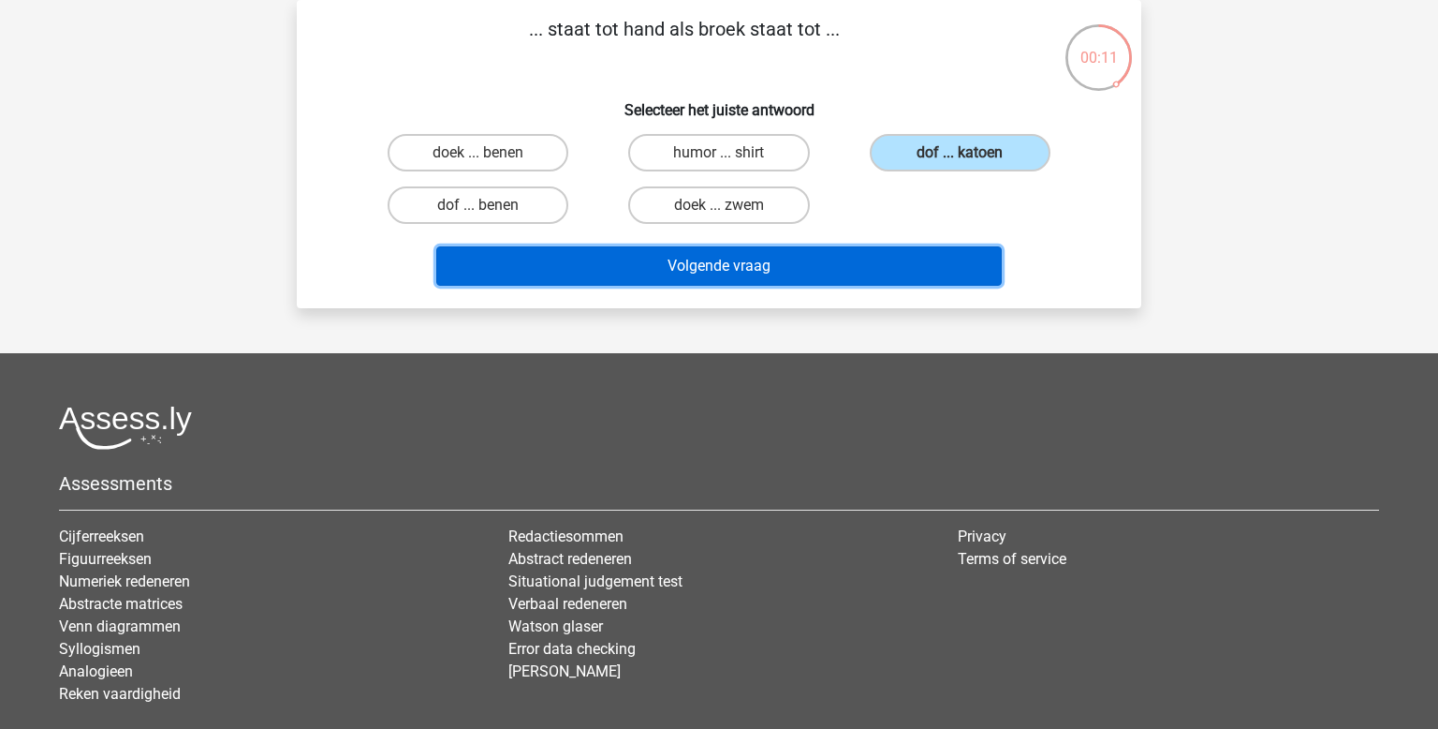
click at [858, 274] on button "Volgende vraag" at bounding box center [719, 265] width 567 height 39
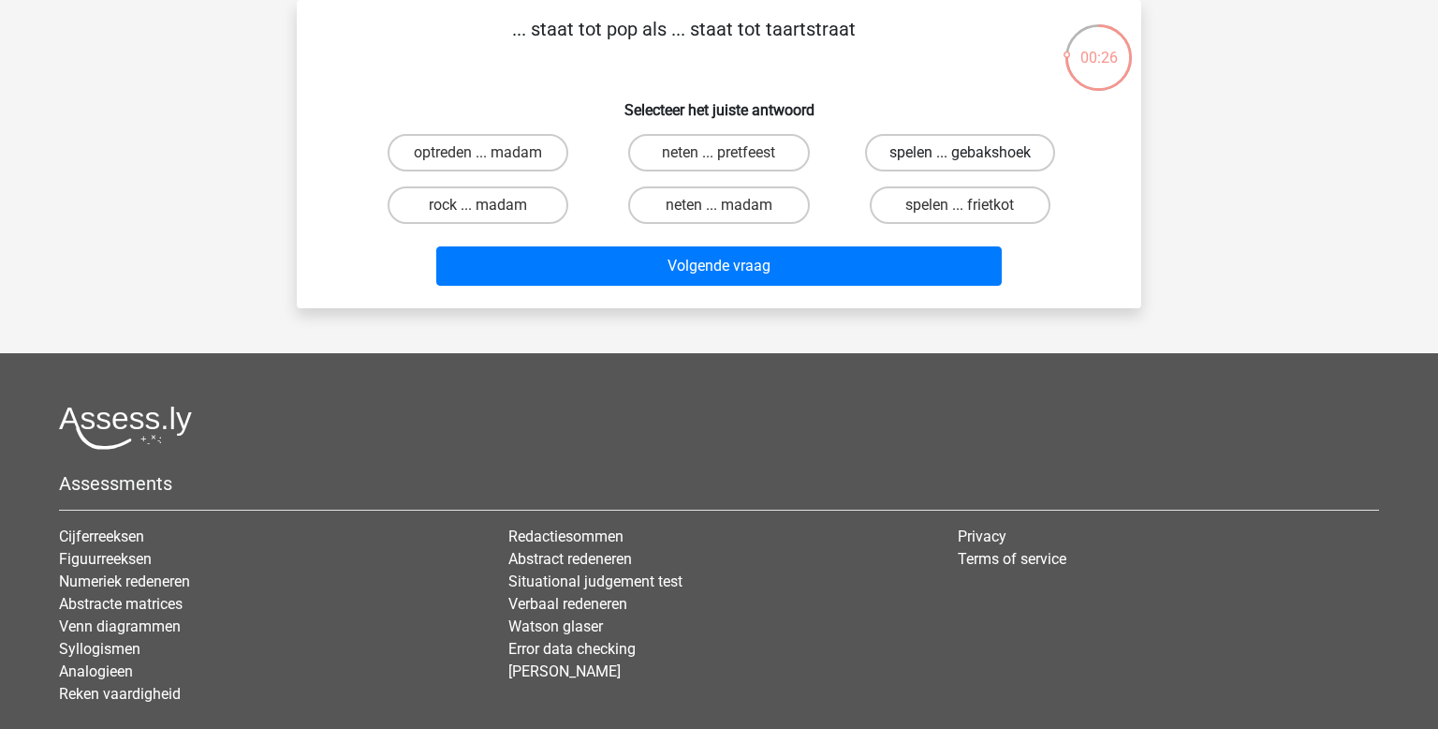
click at [924, 152] on label "spelen ... gebakshoek" at bounding box center [960, 152] width 190 height 37
click at [960, 153] on input "spelen ... gebakshoek" at bounding box center [966, 159] width 12 height 12
radio input "true"
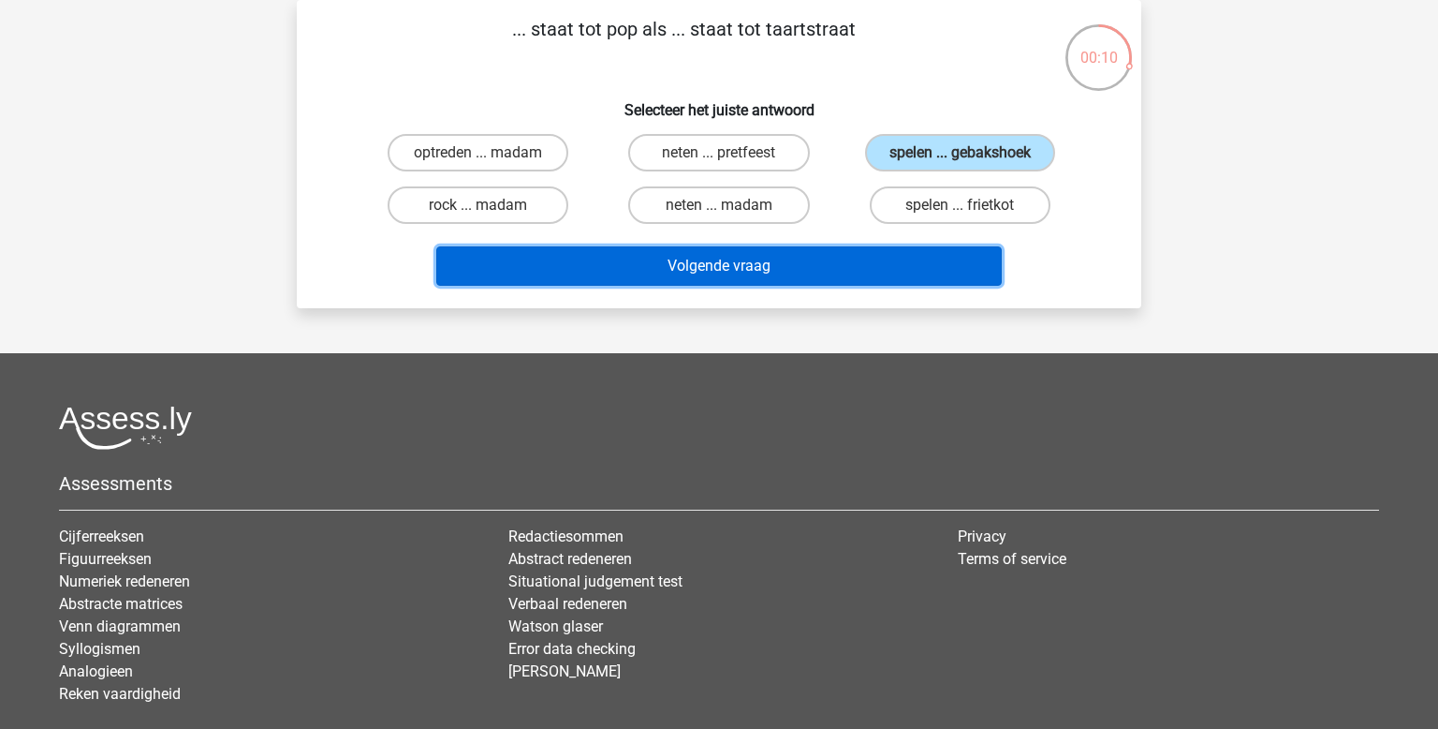
click at [725, 266] on button "Volgende vraag" at bounding box center [719, 265] width 567 height 39
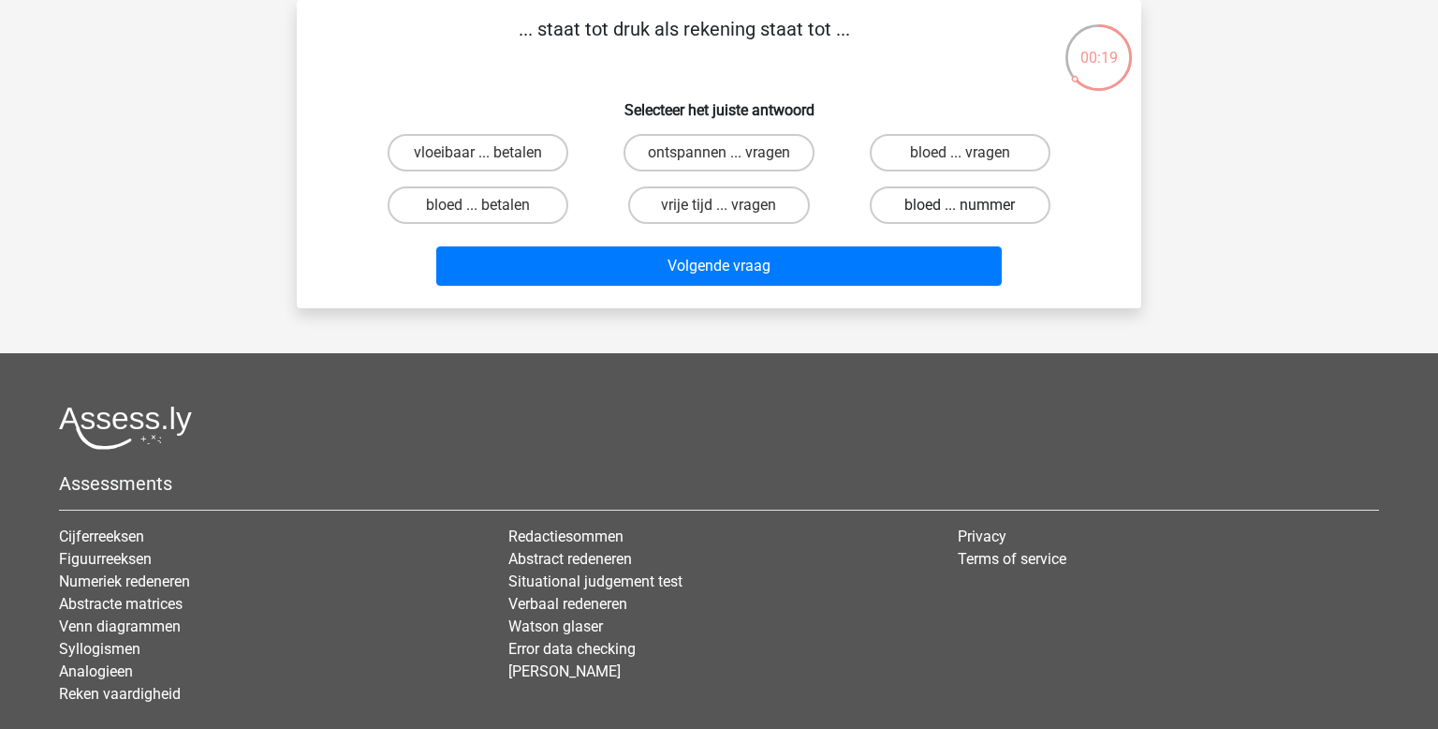
click at [889, 212] on label "bloed ... nummer" at bounding box center [960, 204] width 181 height 37
click at [960, 212] on input "bloed ... nummer" at bounding box center [966, 211] width 12 height 12
radio input "true"
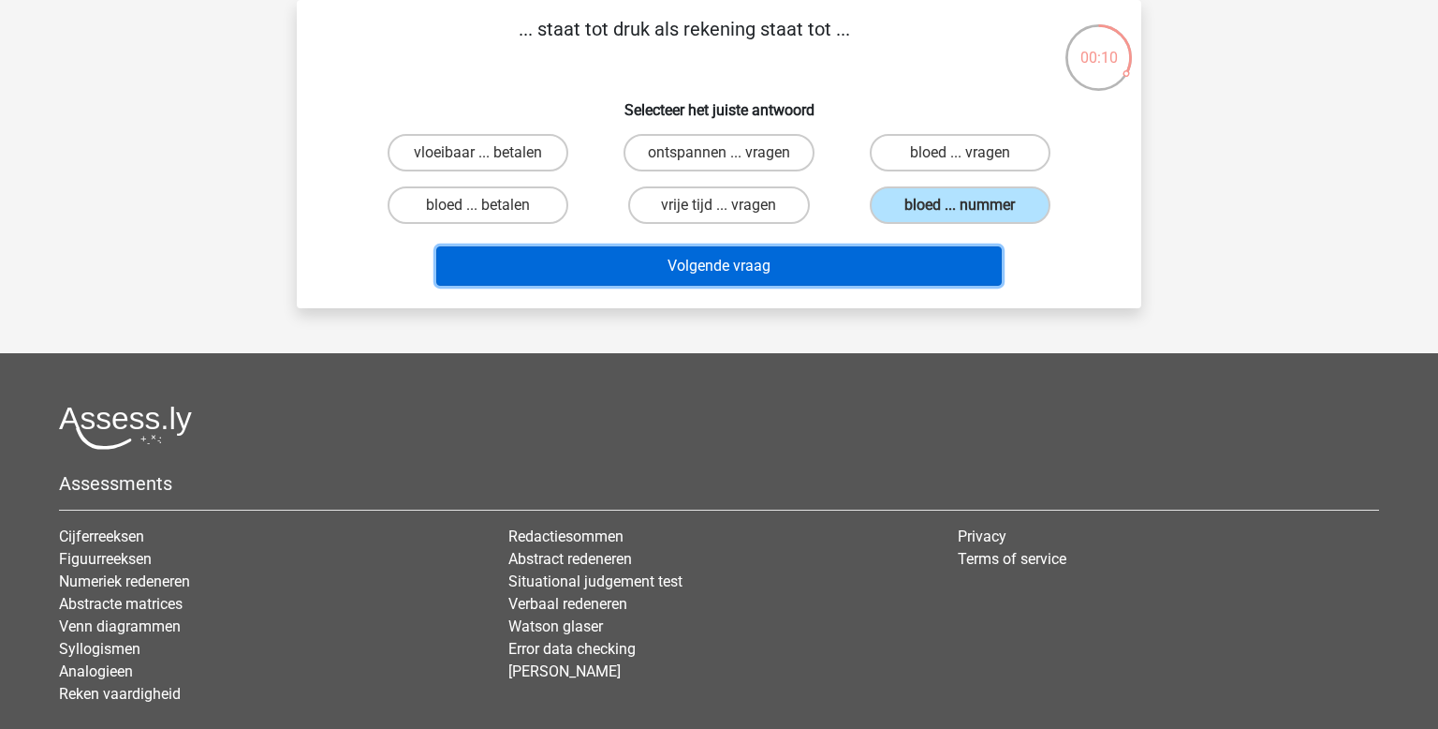
click at [862, 250] on button "Volgende vraag" at bounding box center [719, 265] width 567 height 39
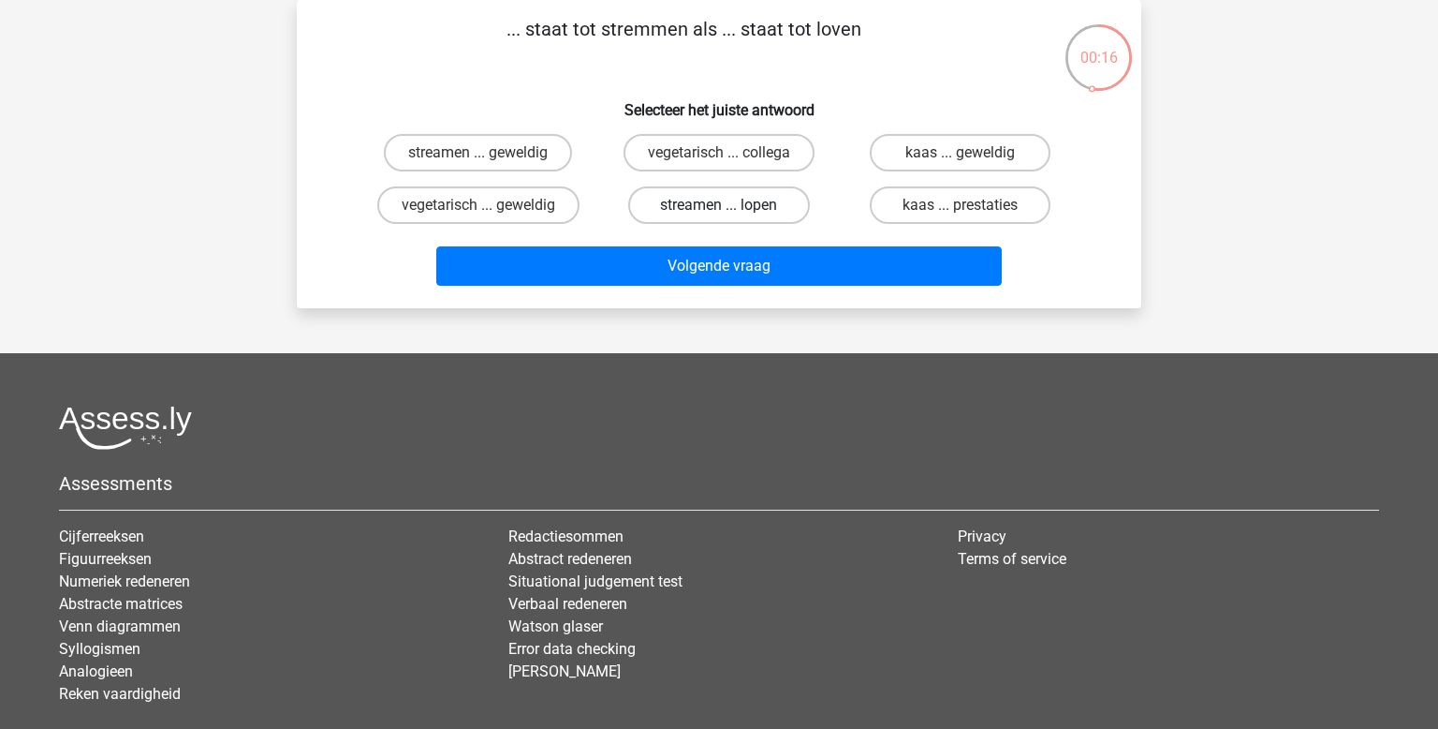
click at [693, 207] on label "streamen ... lopen" at bounding box center [718, 204] width 181 height 37
click at [719, 207] on input "streamen ... lopen" at bounding box center [725, 211] width 12 height 12
radio input "true"
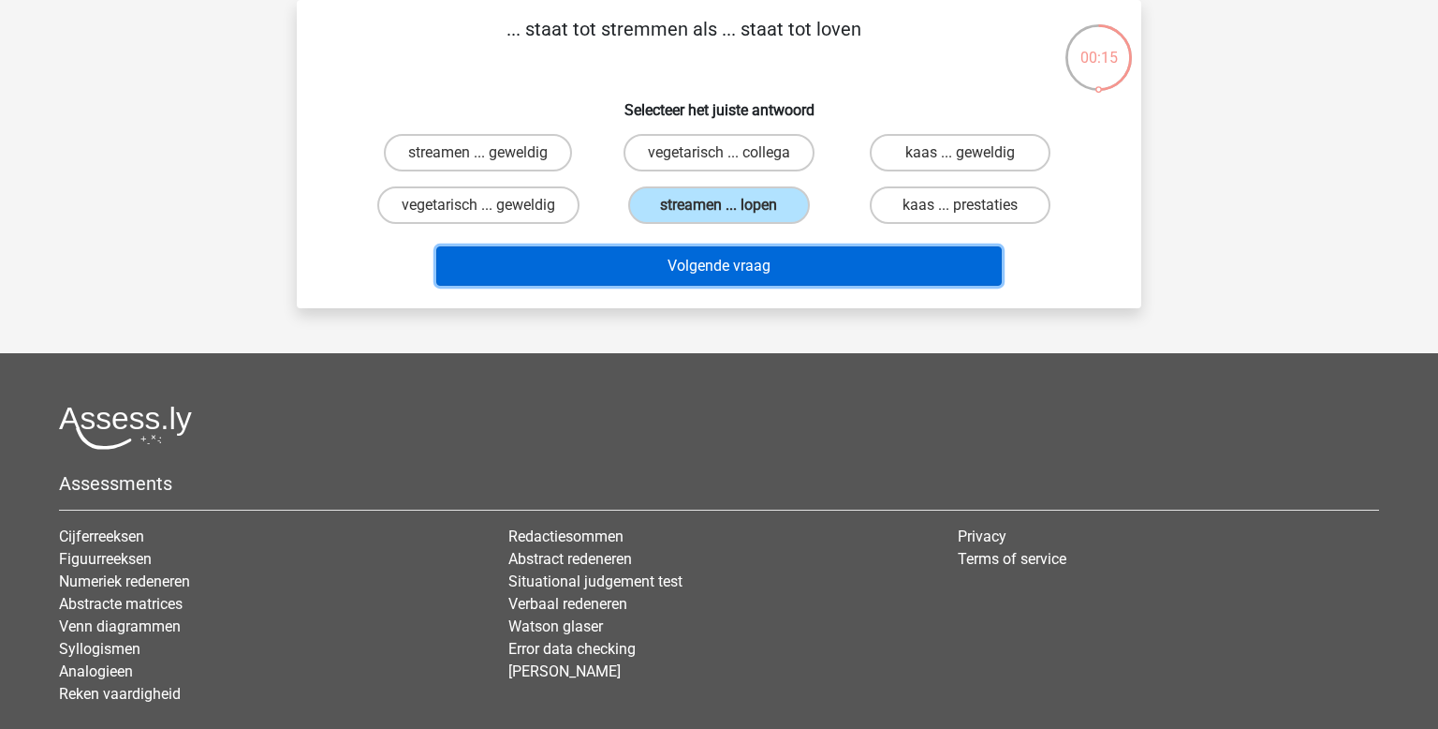
click at [810, 261] on button "Volgende vraag" at bounding box center [719, 265] width 567 height 39
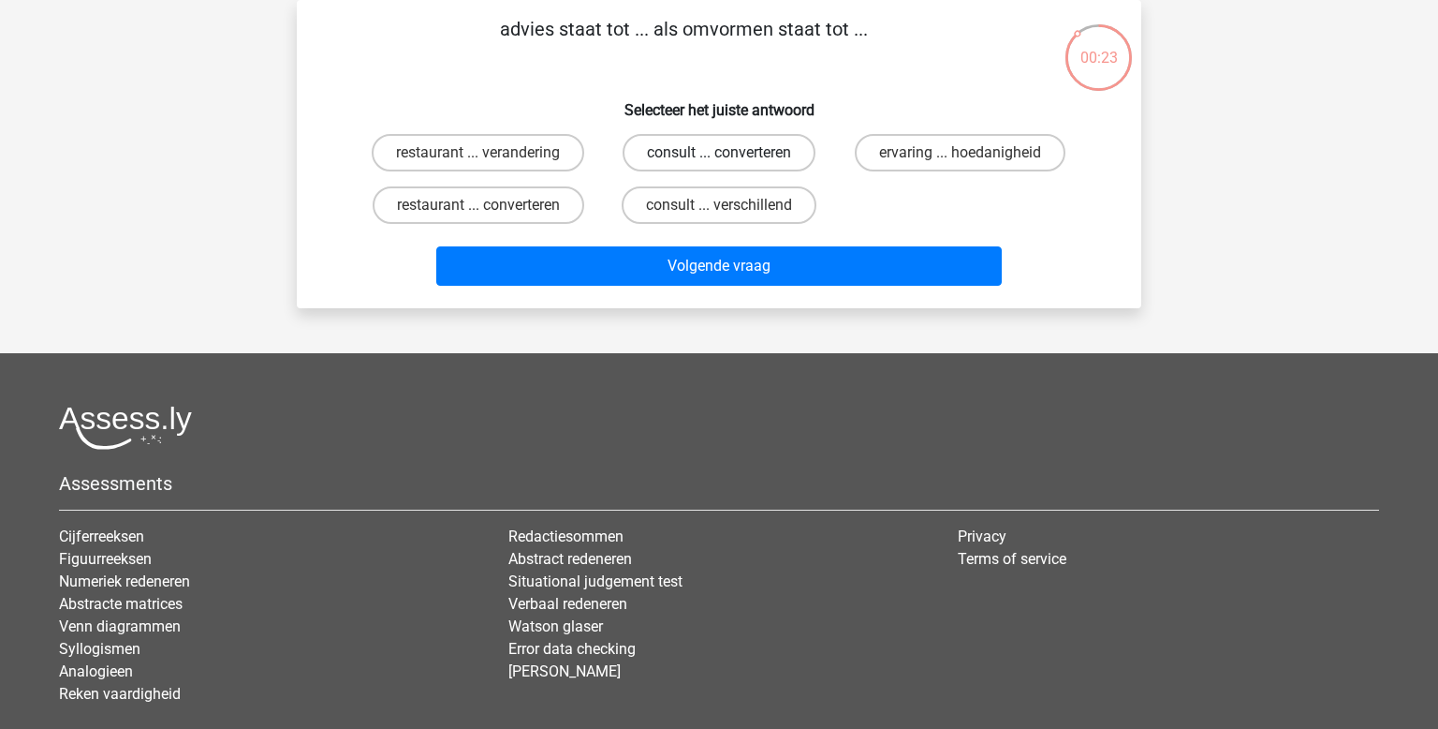
click at [702, 166] on label "consult ... converteren" at bounding box center [719, 152] width 193 height 37
click at [719, 165] on input "consult ... converteren" at bounding box center [725, 159] width 12 height 12
radio input "true"
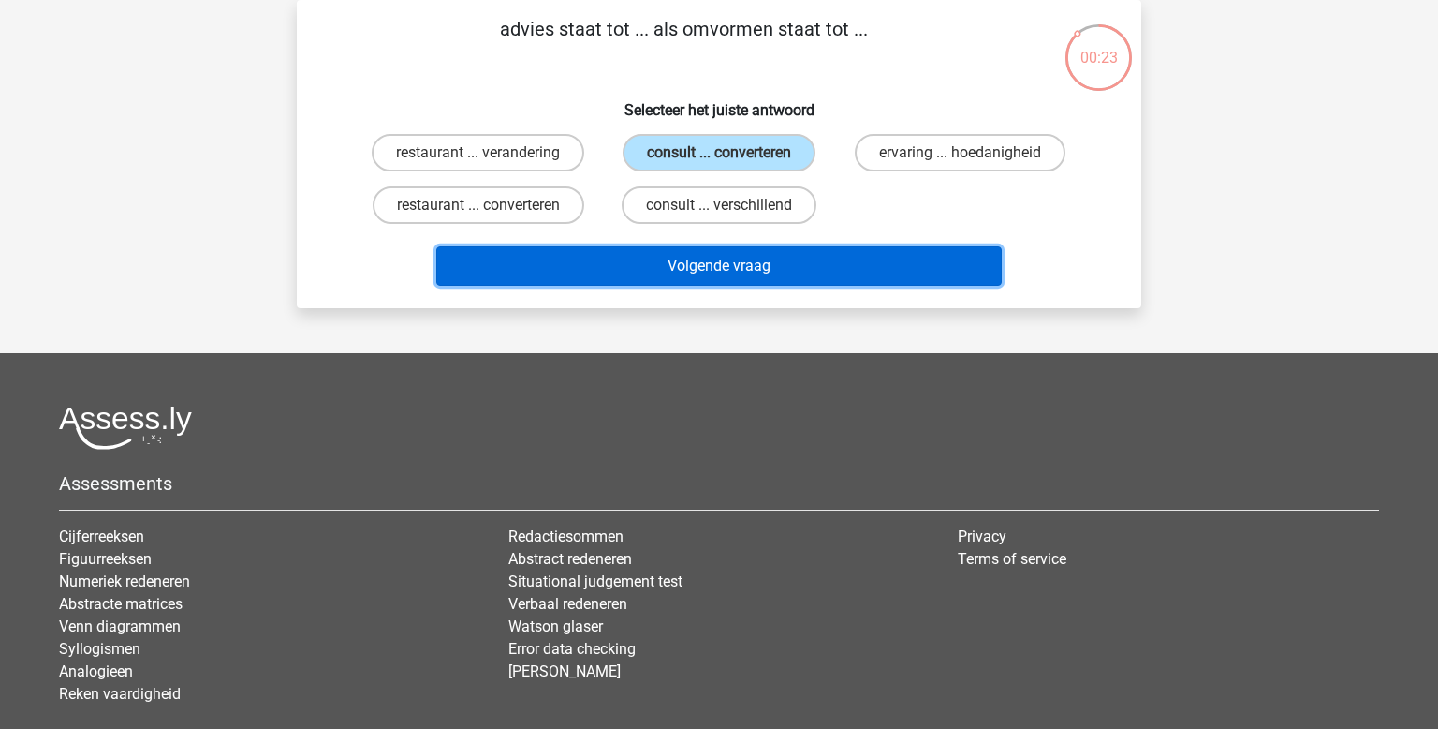
click at [788, 258] on button "Volgende vraag" at bounding box center [719, 265] width 567 height 39
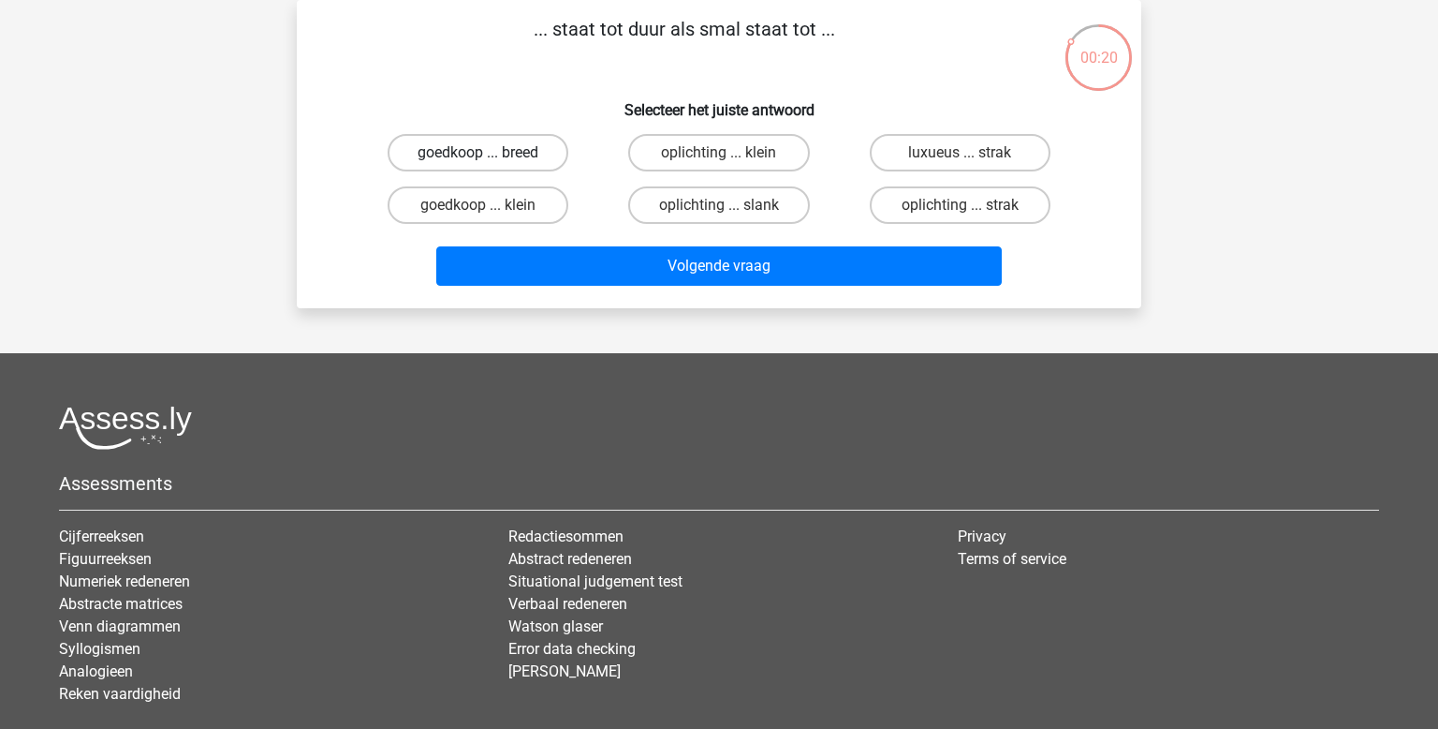
click at [527, 154] on label "goedkoop ... breed" at bounding box center [478, 152] width 181 height 37
click at [491, 154] on input "goedkoop ... breed" at bounding box center [485, 159] width 12 height 12
radio input "true"
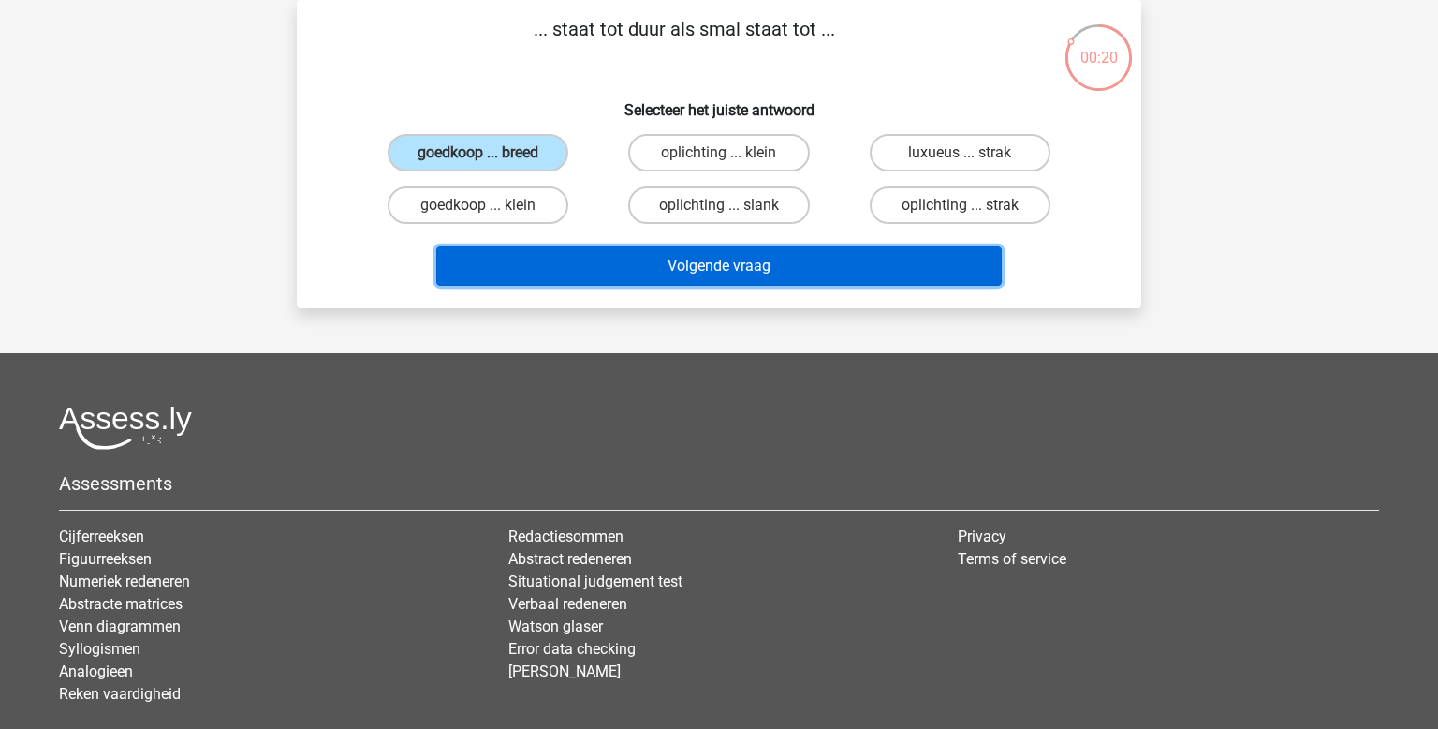
click at [692, 251] on button "Volgende vraag" at bounding box center [719, 265] width 567 height 39
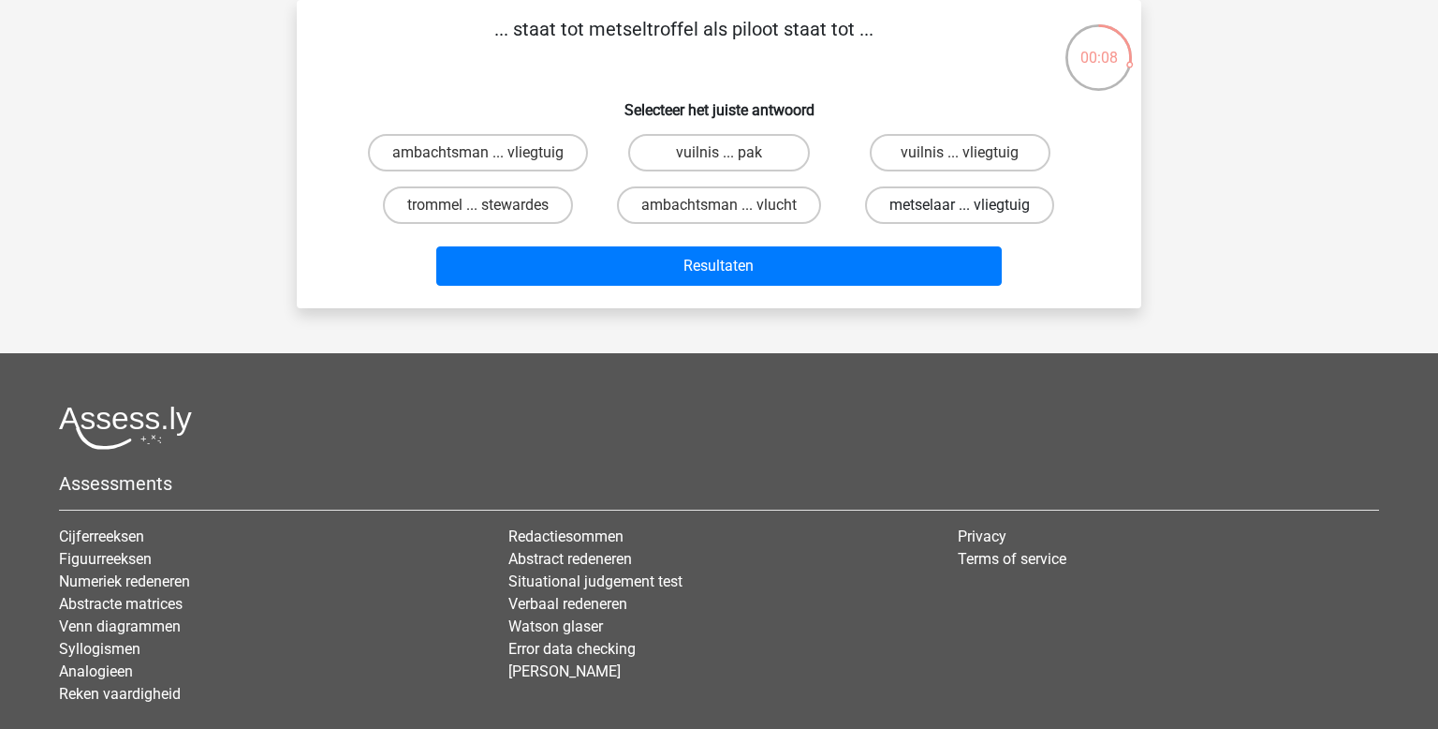
click at [908, 203] on label "metselaar ... vliegtuig" at bounding box center [959, 204] width 189 height 37
click at [960, 205] on input "metselaar ... vliegtuig" at bounding box center [966, 211] width 12 height 12
radio input "true"
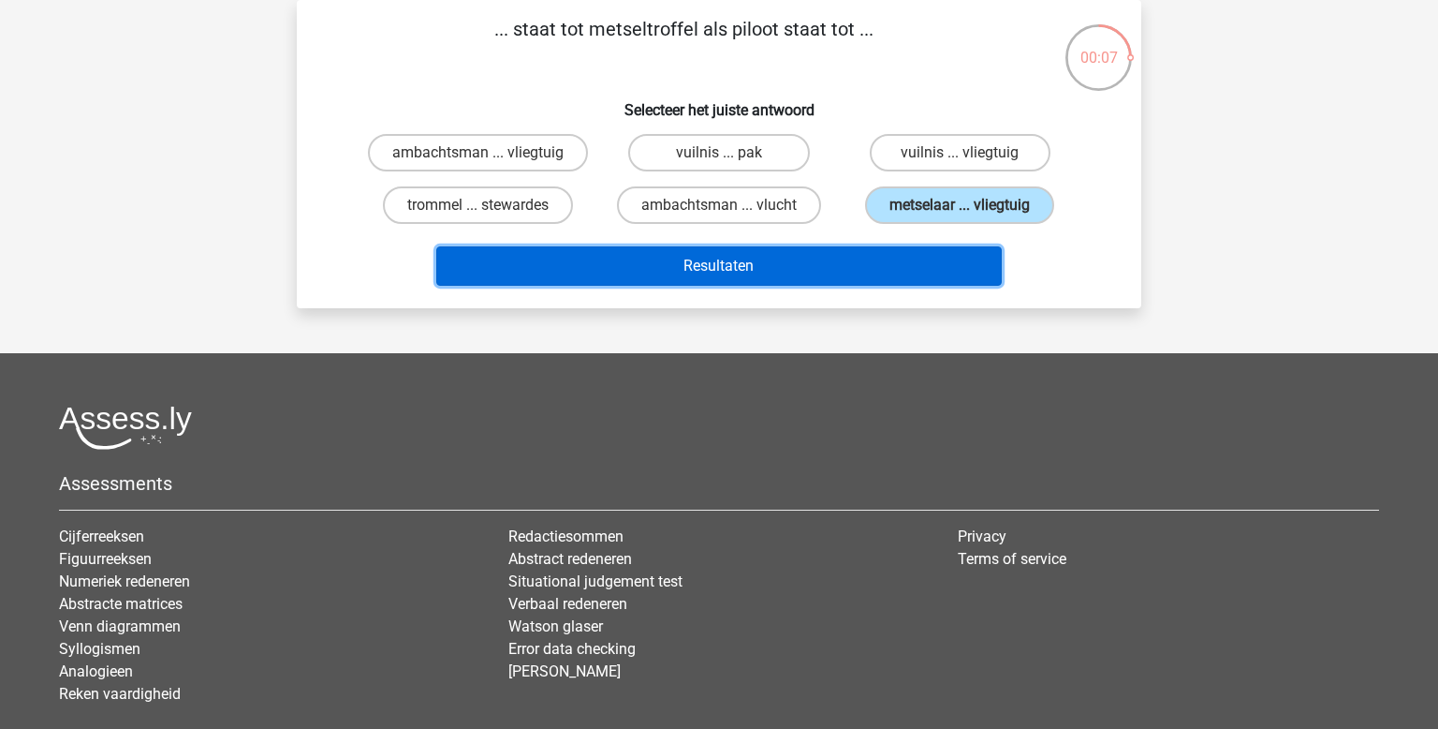
click at [854, 262] on button "Resultaten" at bounding box center [719, 265] width 567 height 39
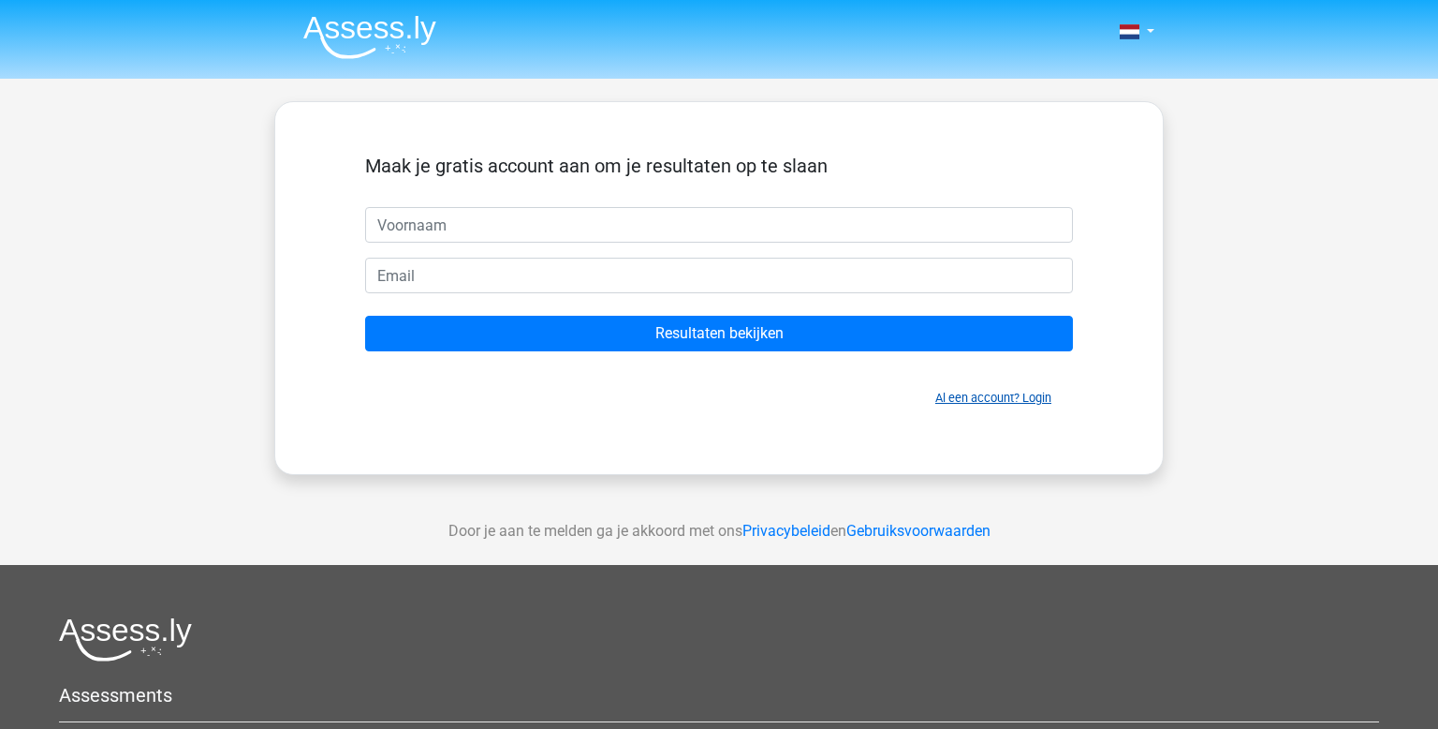
click at [985, 398] on link "Al een account? Login" at bounding box center [994, 398] width 116 height 14
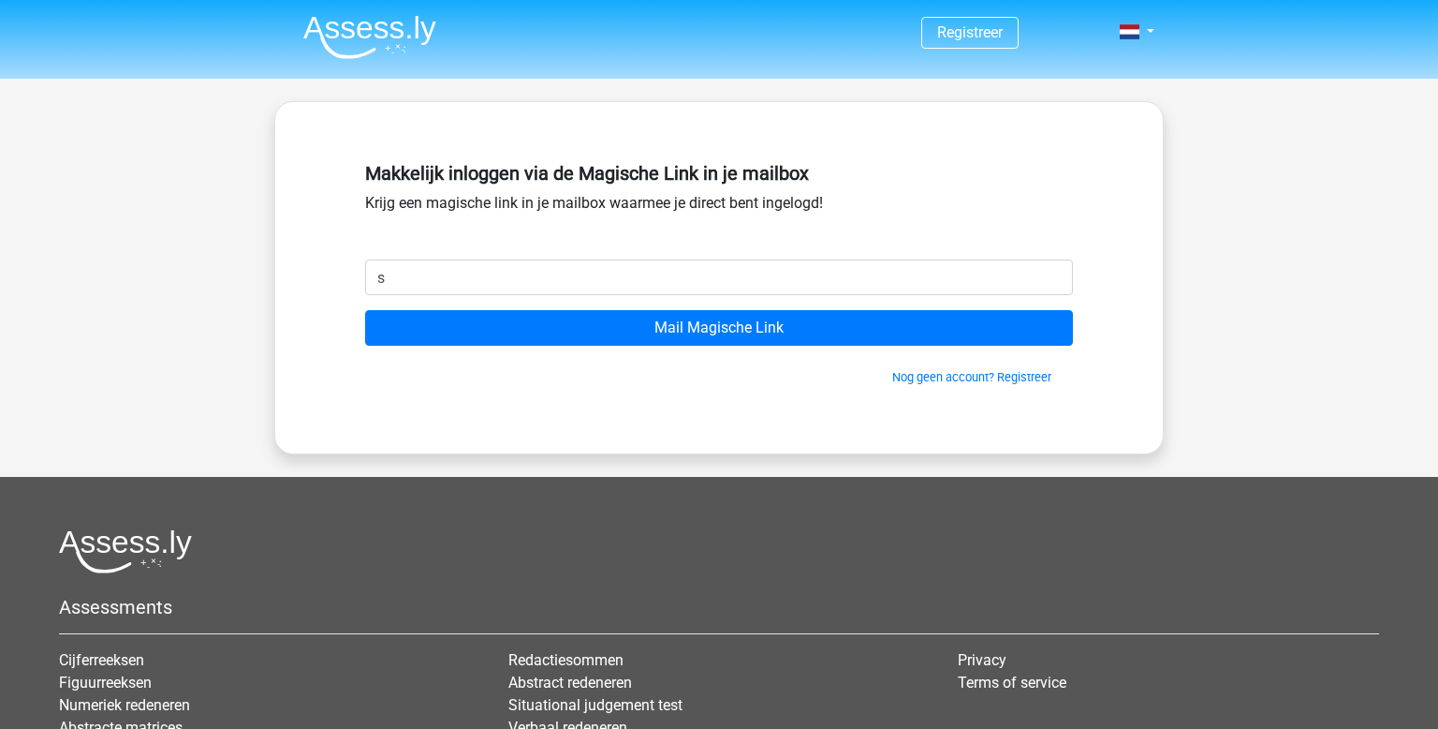
type input "[EMAIL_ADDRESS][DOMAIN_NAME]"
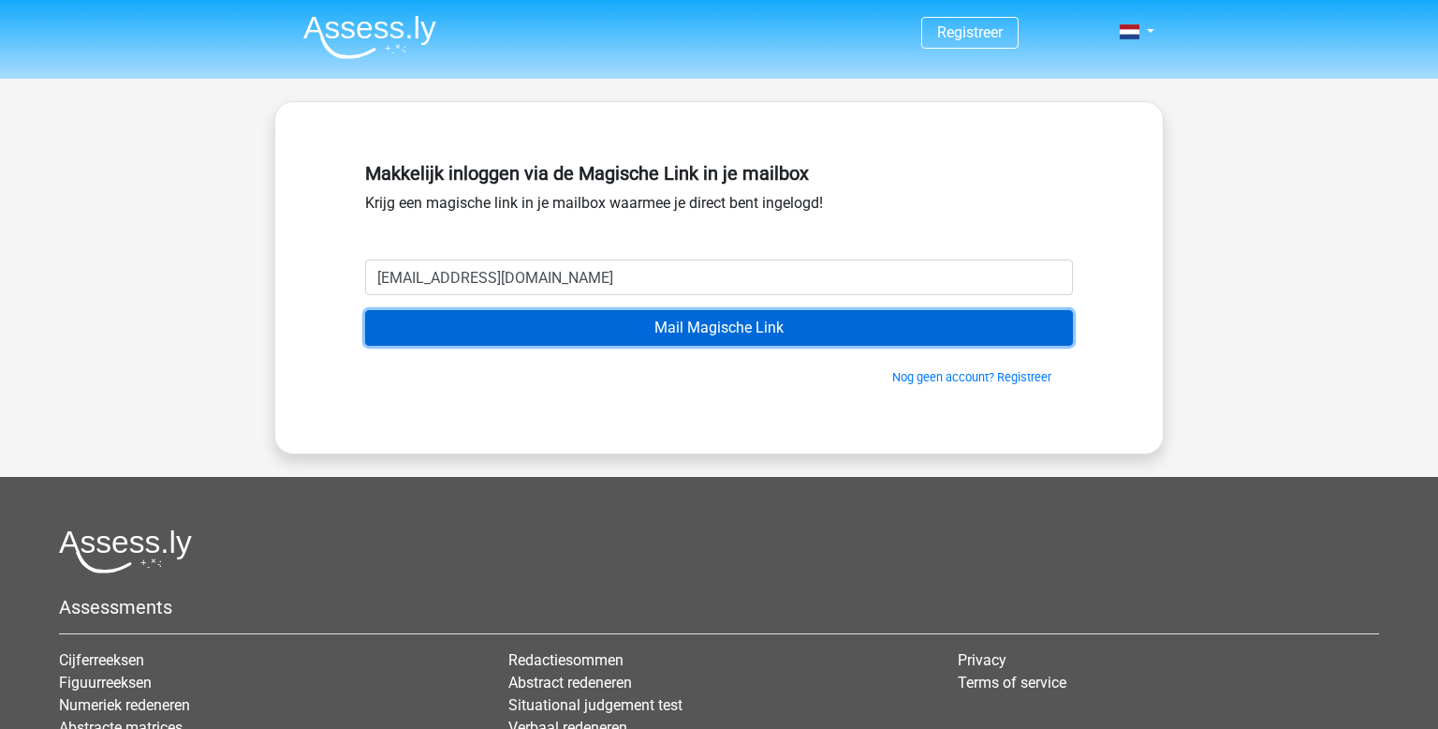
click at [548, 332] on input "Mail Magische Link" at bounding box center [719, 328] width 708 height 36
